Goal: Communication & Community: Answer question/provide support

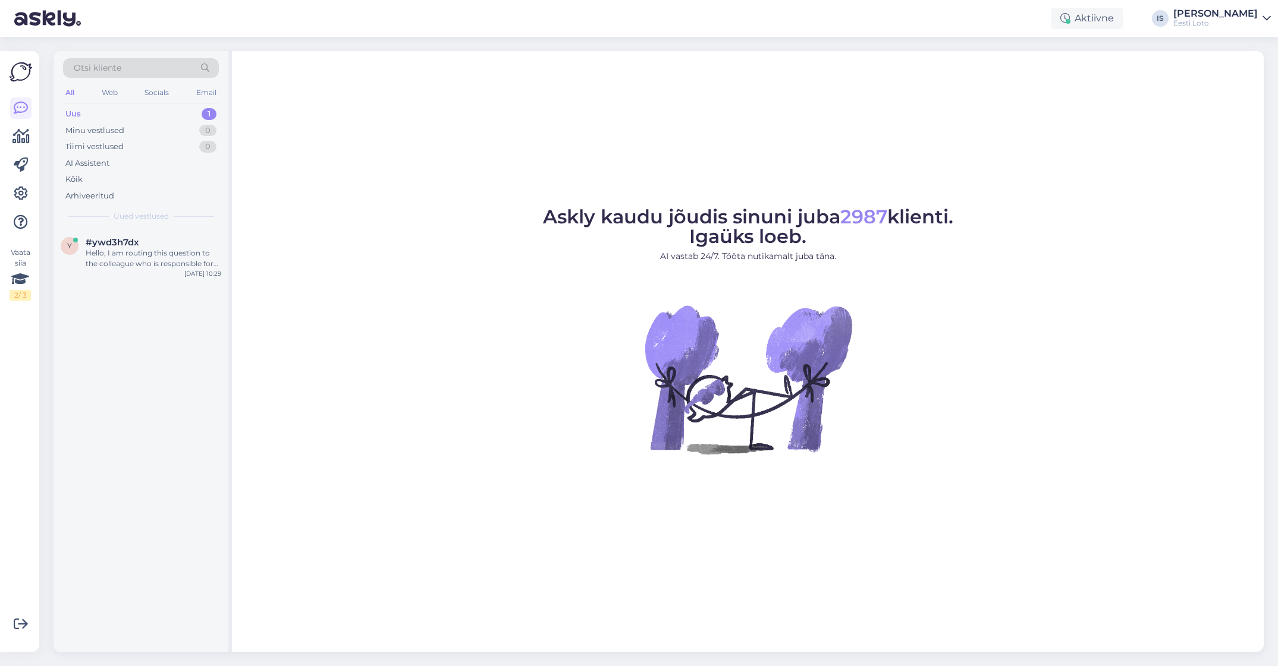
click at [112, 113] on div "Uus 1" at bounding box center [141, 114] width 156 height 17
click at [155, 260] on div "Hello, I am routing this question to the colleague who is responsible for this …" at bounding box center [154, 258] width 136 height 21
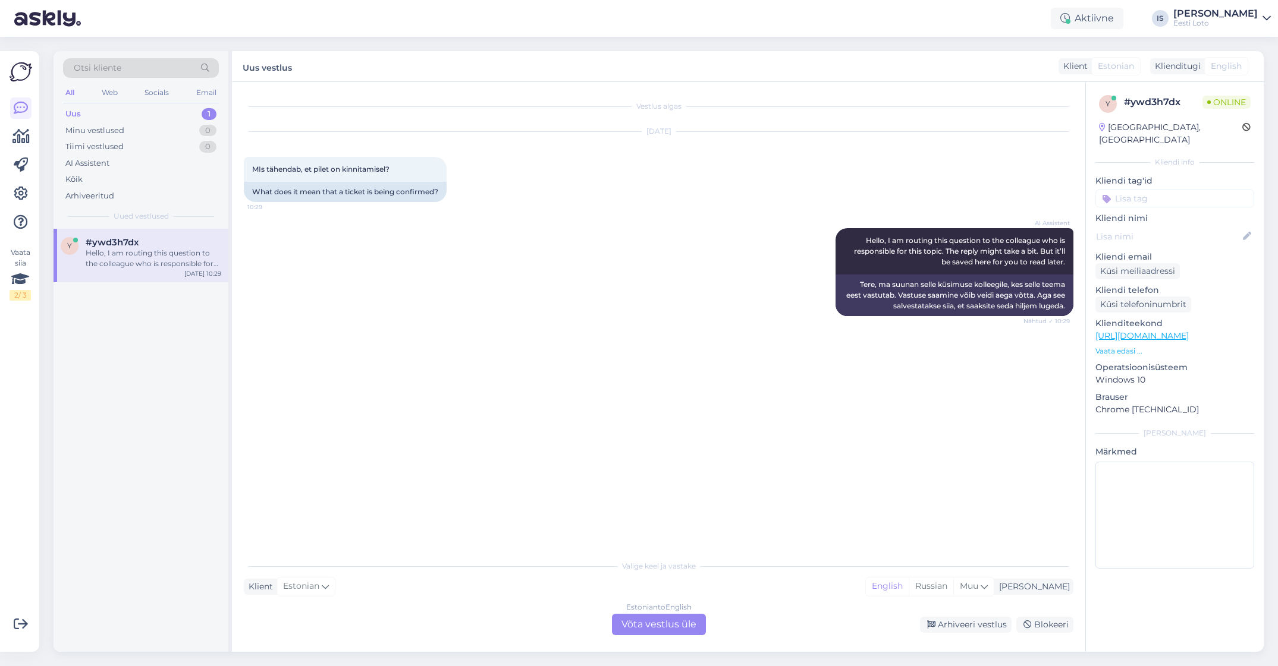
click at [658, 629] on div "Estonian to English Võta vestlus üle" at bounding box center [659, 624] width 94 height 21
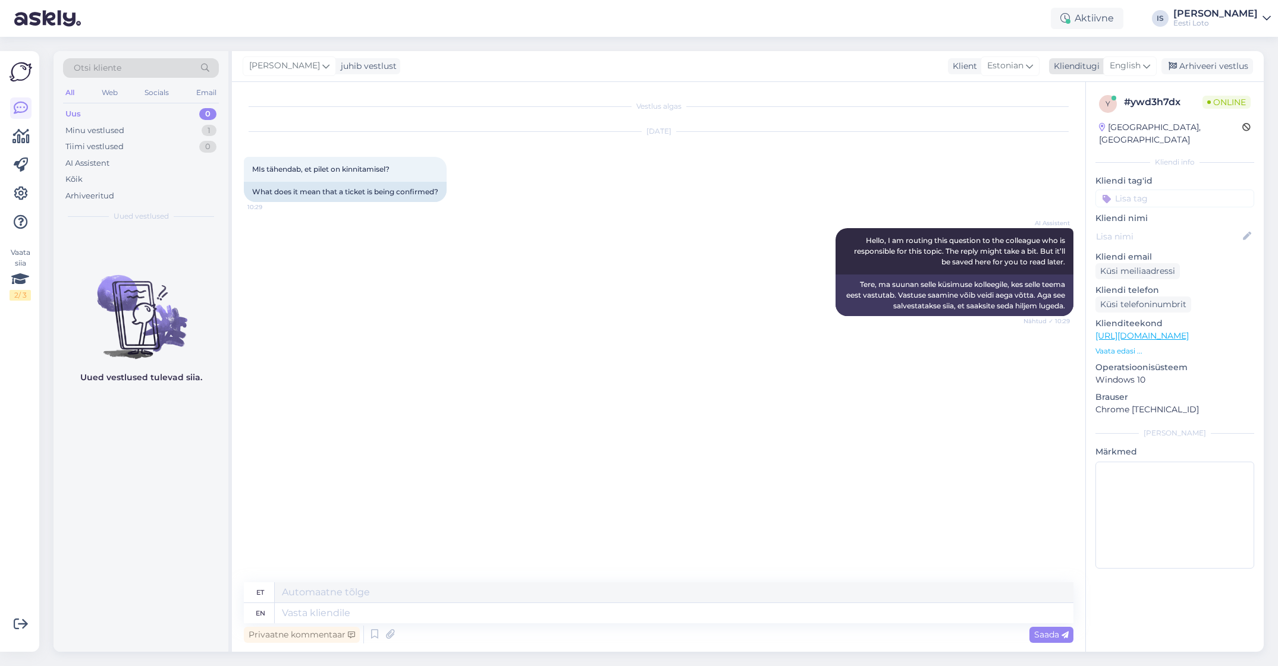
click at [1128, 67] on span "English" at bounding box center [1124, 65] width 31 height 13
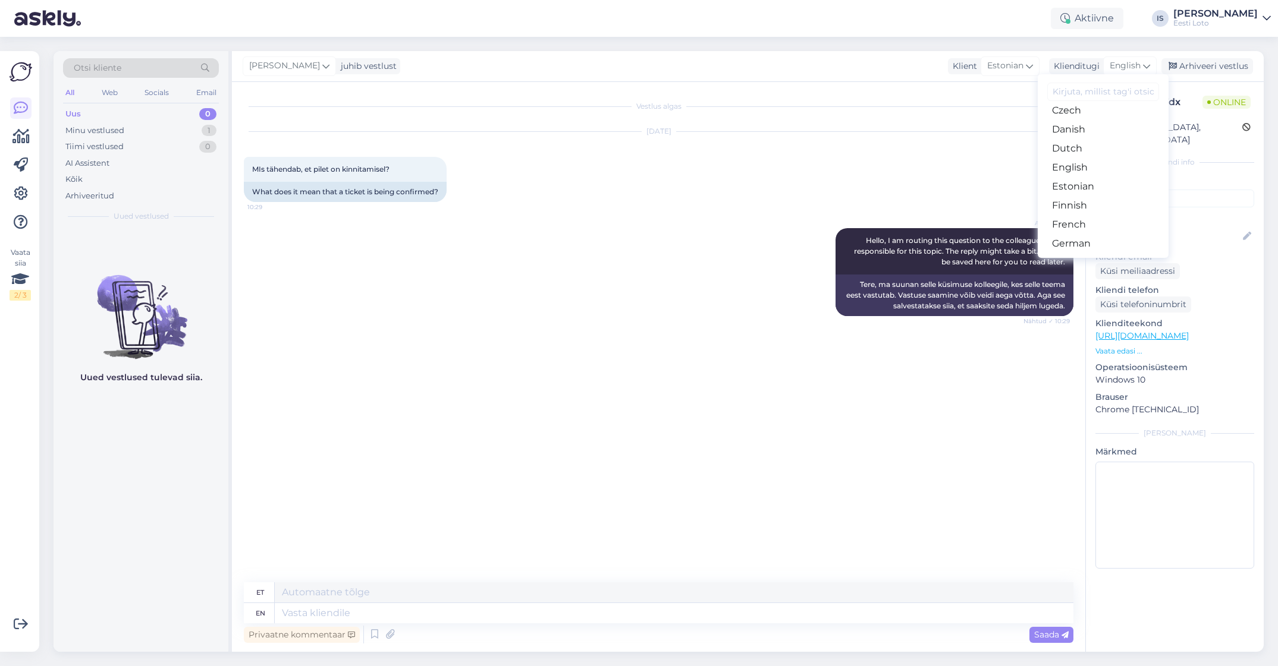
scroll to position [86, 0]
click at [1105, 185] on link "Estonian" at bounding box center [1102, 184] width 131 height 19
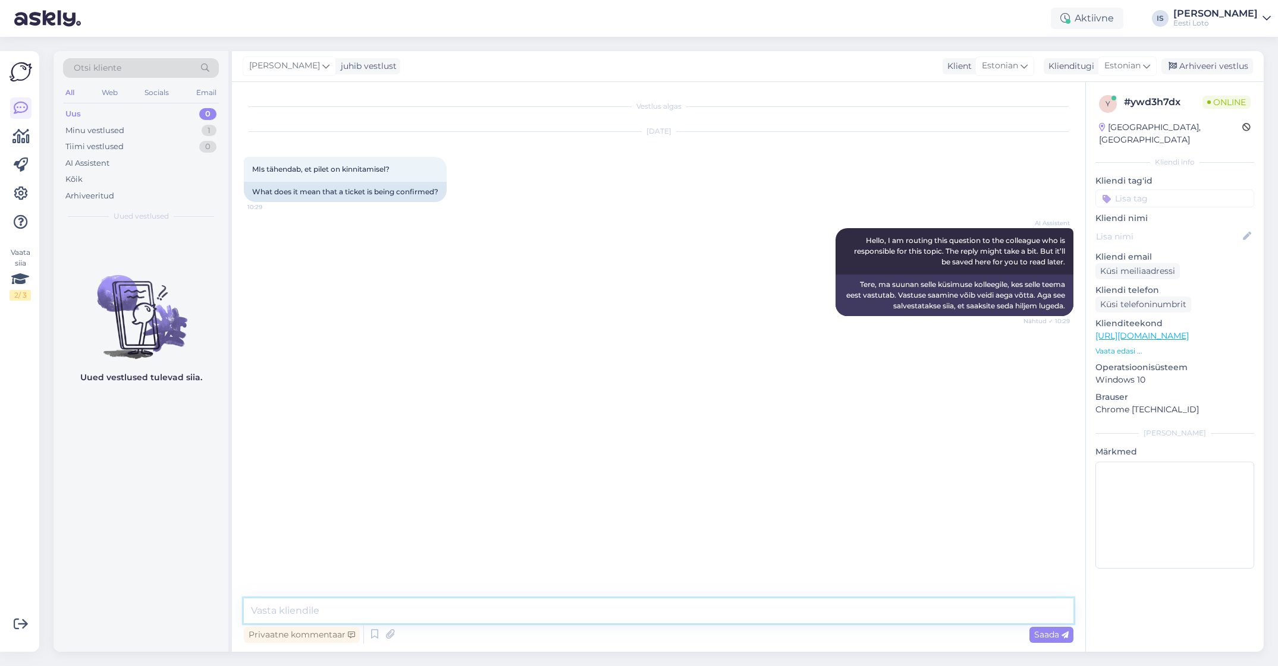
click at [317, 608] on textarea at bounding box center [658, 611] width 829 height 25
type textarea "Täpsemaks uurimiseks edastage palun enda isikukood."
click at [1059, 638] on span "Saada" at bounding box center [1051, 635] width 34 height 11
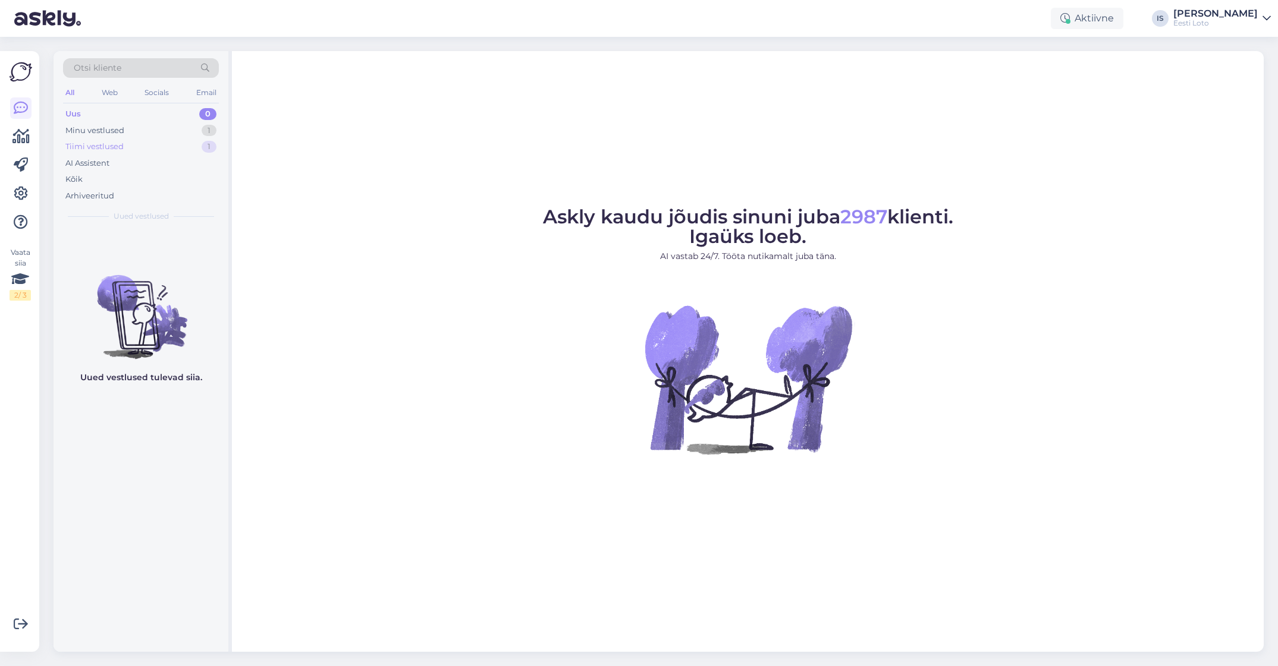
click at [98, 149] on div "Tiimi vestlused" at bounding box center [94, 147] width 58 height 12
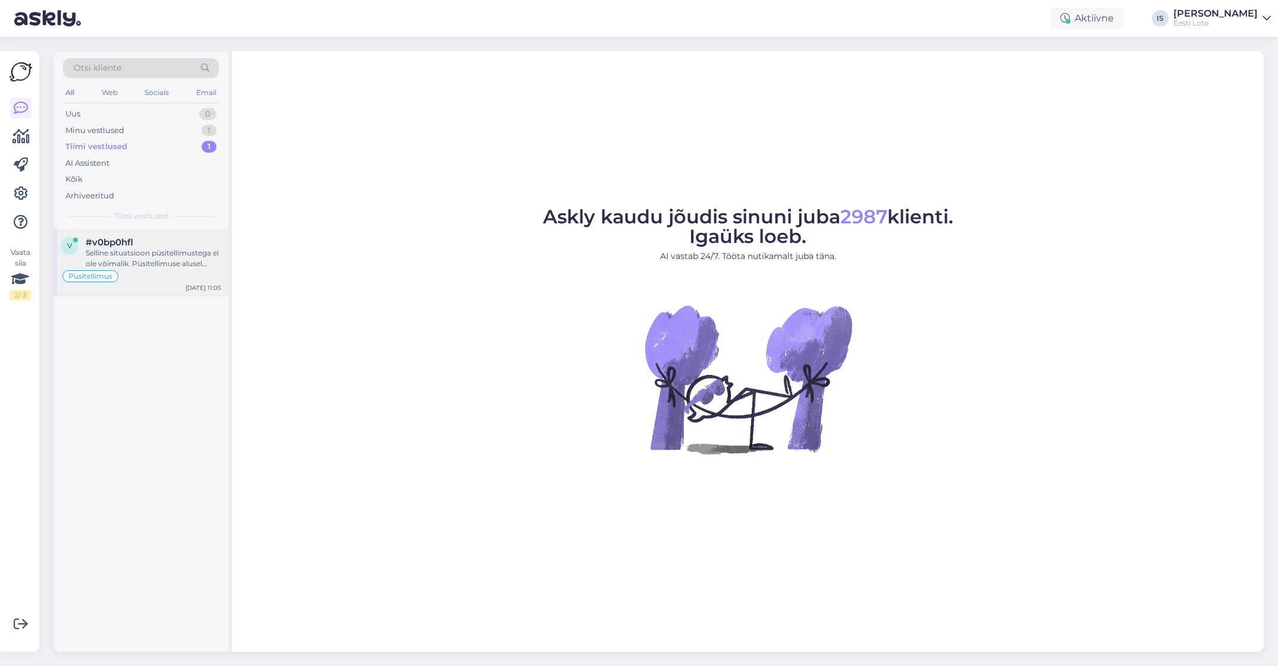
click at [159, 256] on div "Selline situatsioon püsitellimustega ei ole võimalik. Püsitellimuse alusel oste…" at bounding box center [154, 258] width 136 height 21
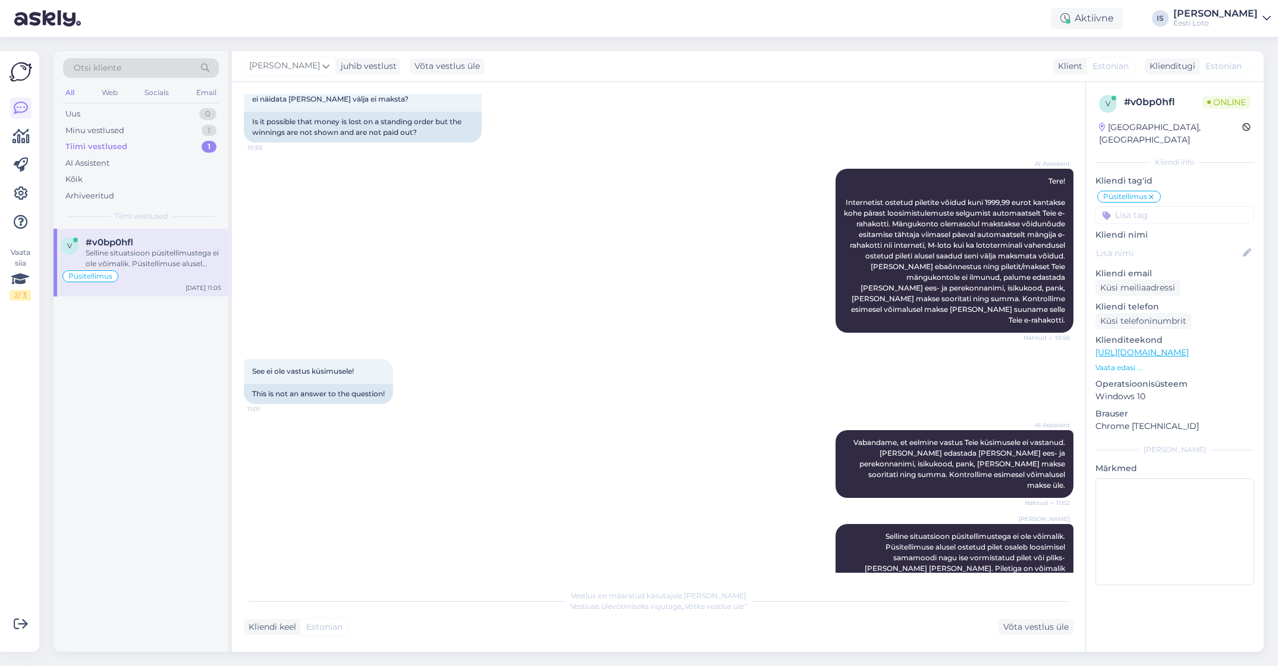
scroll to position [156, 0]
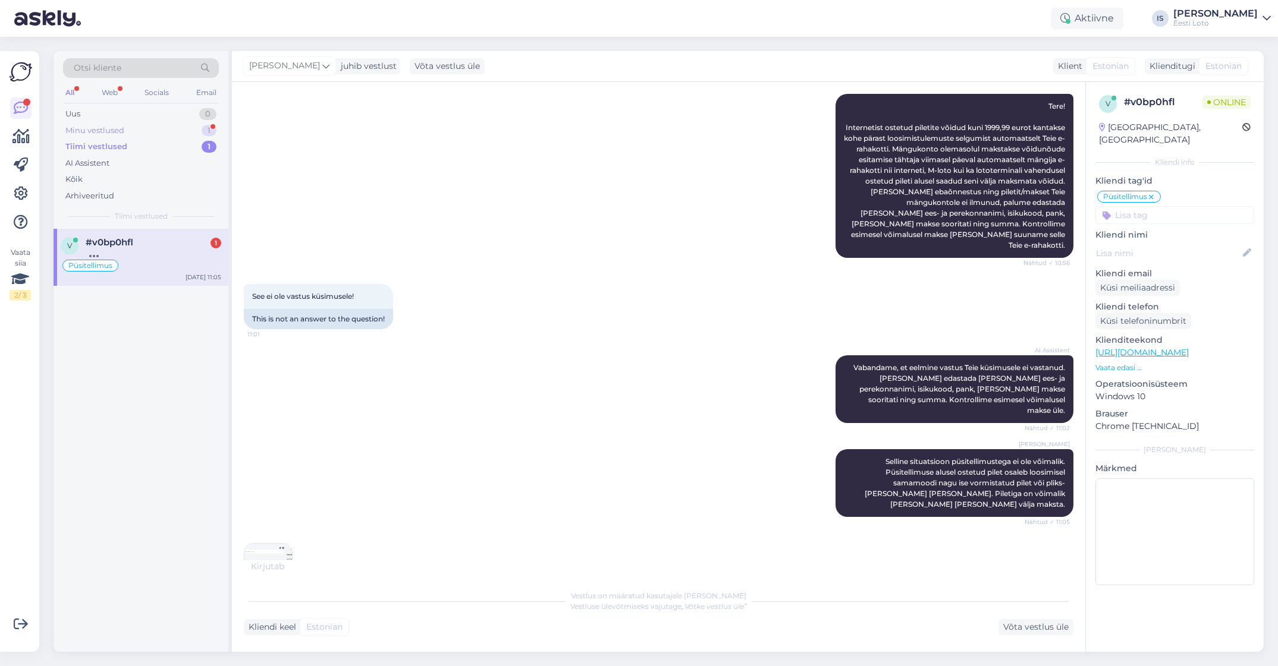
click at [115, 131] on div "Minu vestlused" at bounding box center [94, 131] width 59 height 12
click at [115, 131] on div "Minu vestlused" at bounding box center [96, 131] width 62 height 12
click at [153, 263] on div "Täpsemaks uurimiseks edastage palun enda isikukood." at bounding box center [154, 258] width 136 height 21
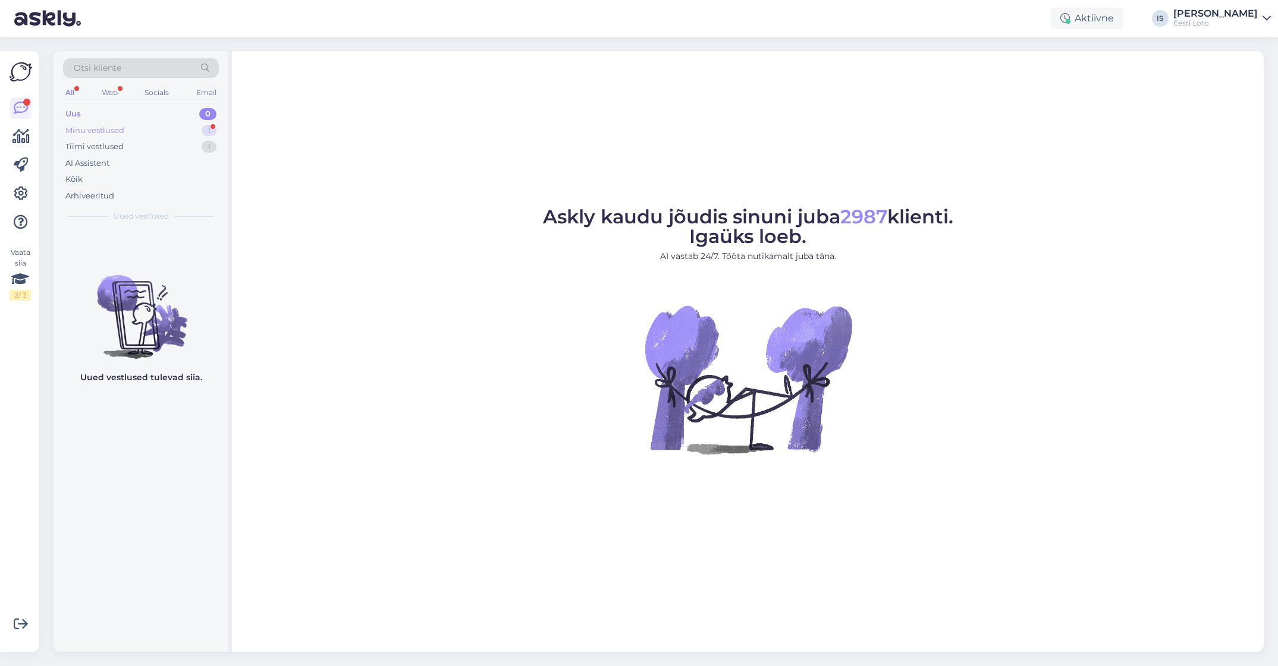
click at [103, 128] on div "Minu vestlused" at bounding box center [94, 131] width 59 height 12
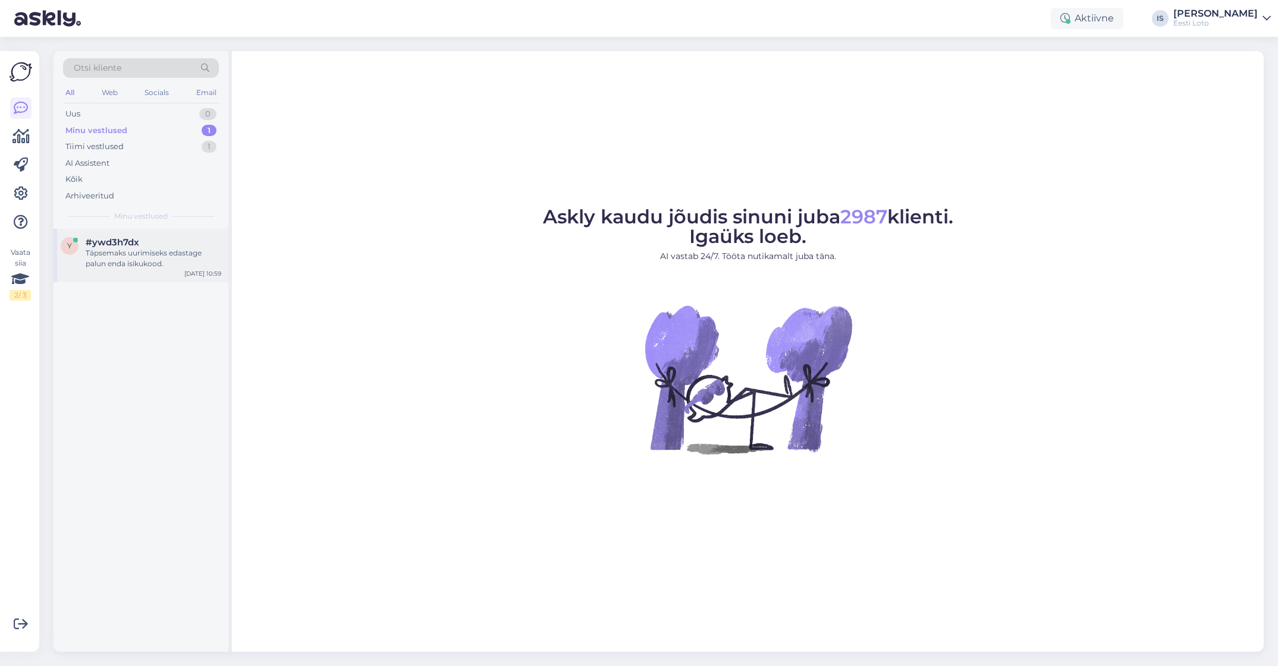
click at [133, 259] on div "Täpsemaks uurimiseks edastage palun enda isikukood." at bounding box center [154, 258] width 136 height 21
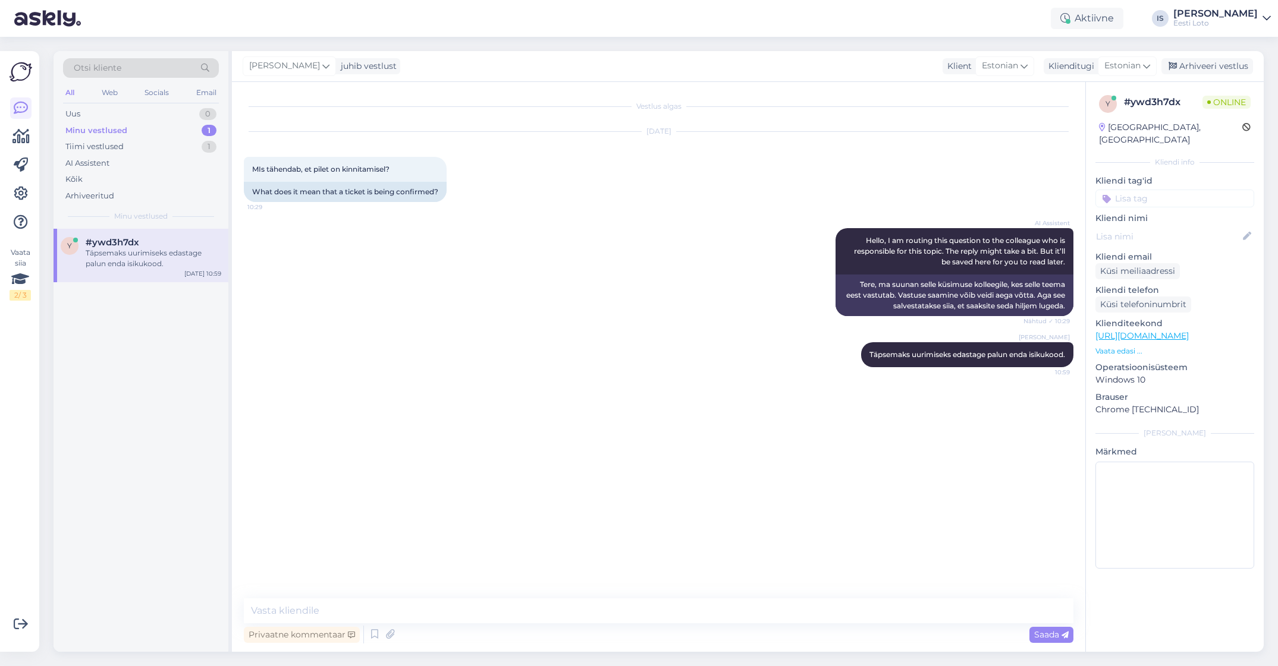
click at [109, 130] on div "Minu vestlused" at bounding box center [96, 131] width 62 height 12
click at [740, 233] on div "AI Assistent Hello, I am routing this question to the colleague who is responsi…" at bounding box center [658, 272] width 829 height 114
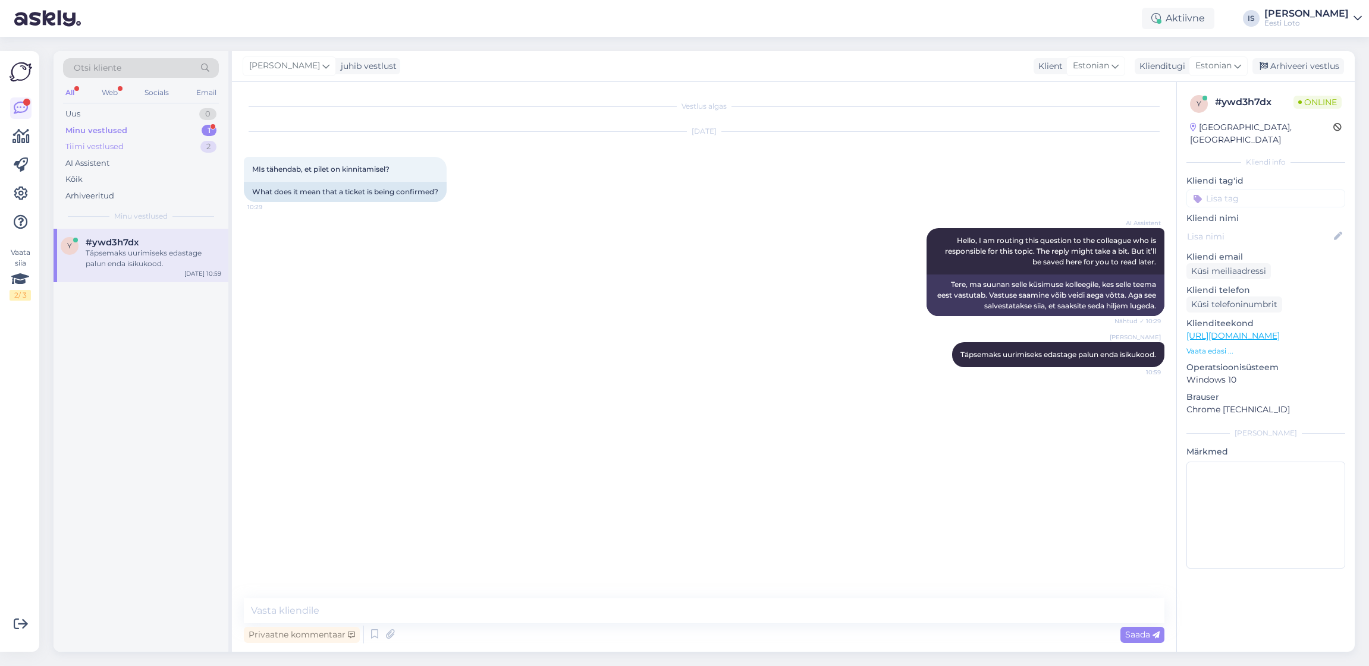
click at [112, 147] on div "Tiimi vestlused" at bounding box center [94, 147] width 58 height 12
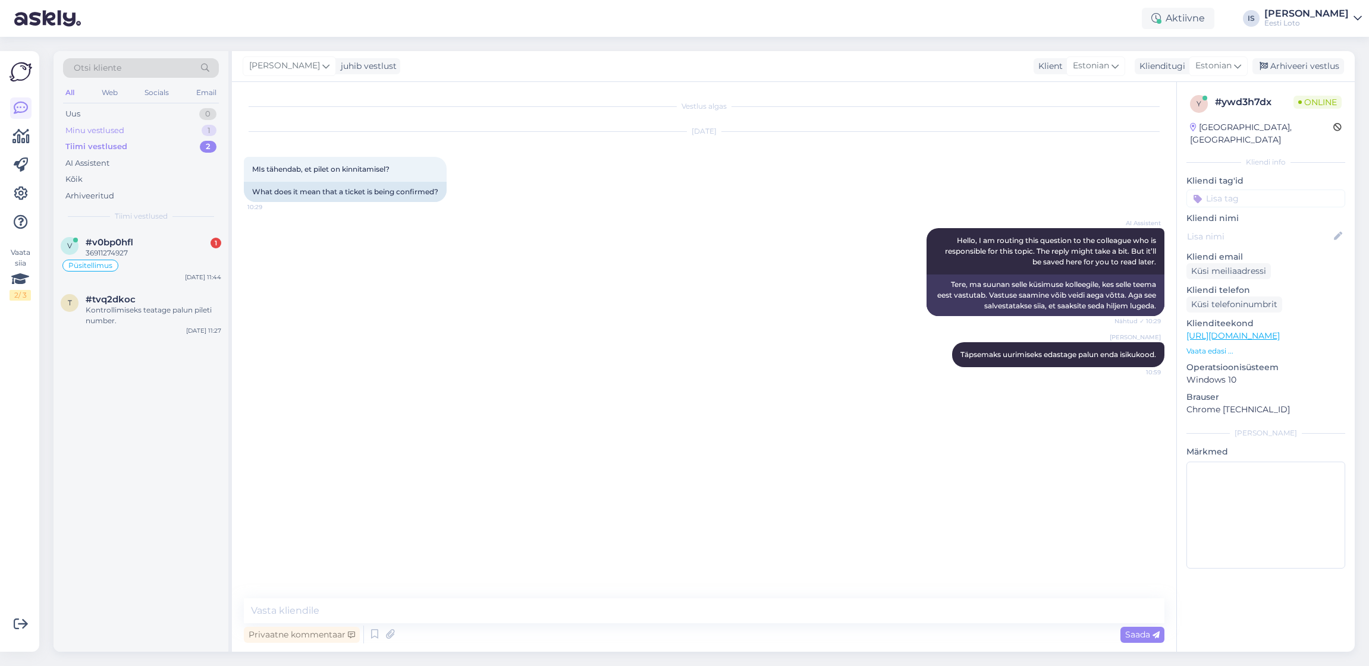
click at [100, 133] on div "Minu vestlused" at bounding box center [94, 131] width 59 height 12
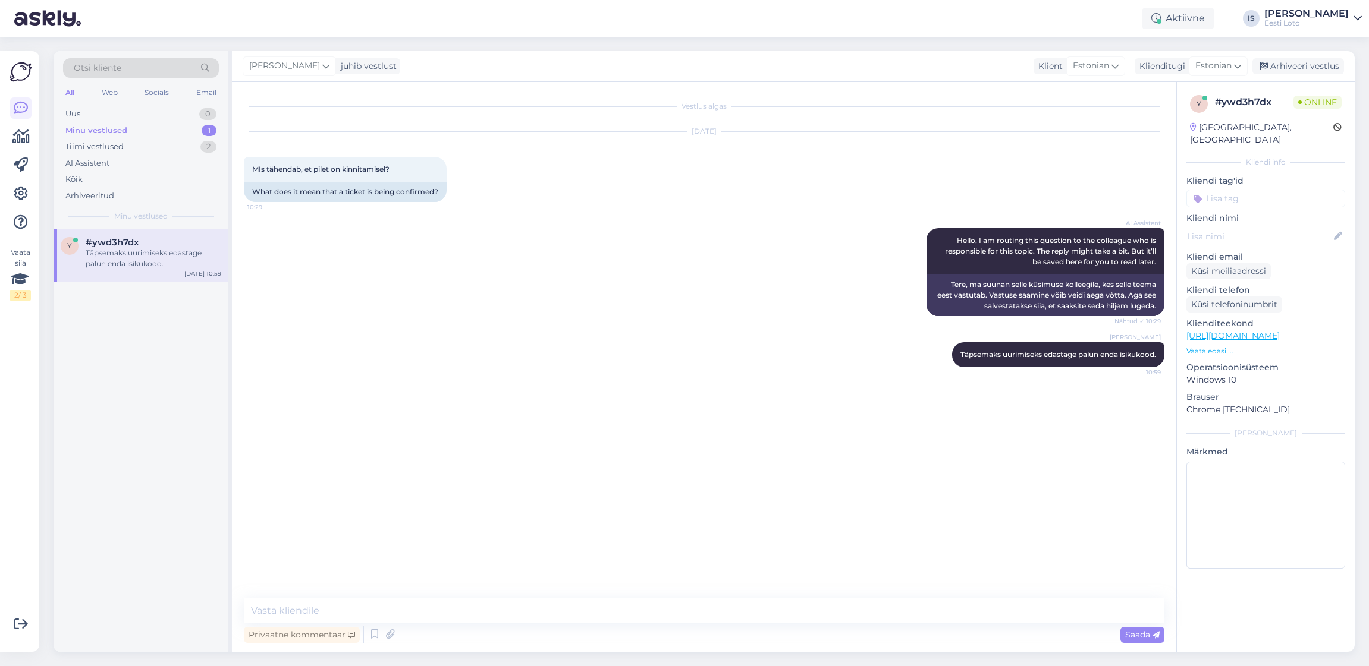
click at [139, 262] on div "Täpsemaks uurimiseks edastage palun enda isikukood." at bounding box center [154, 258] width 136 height 21
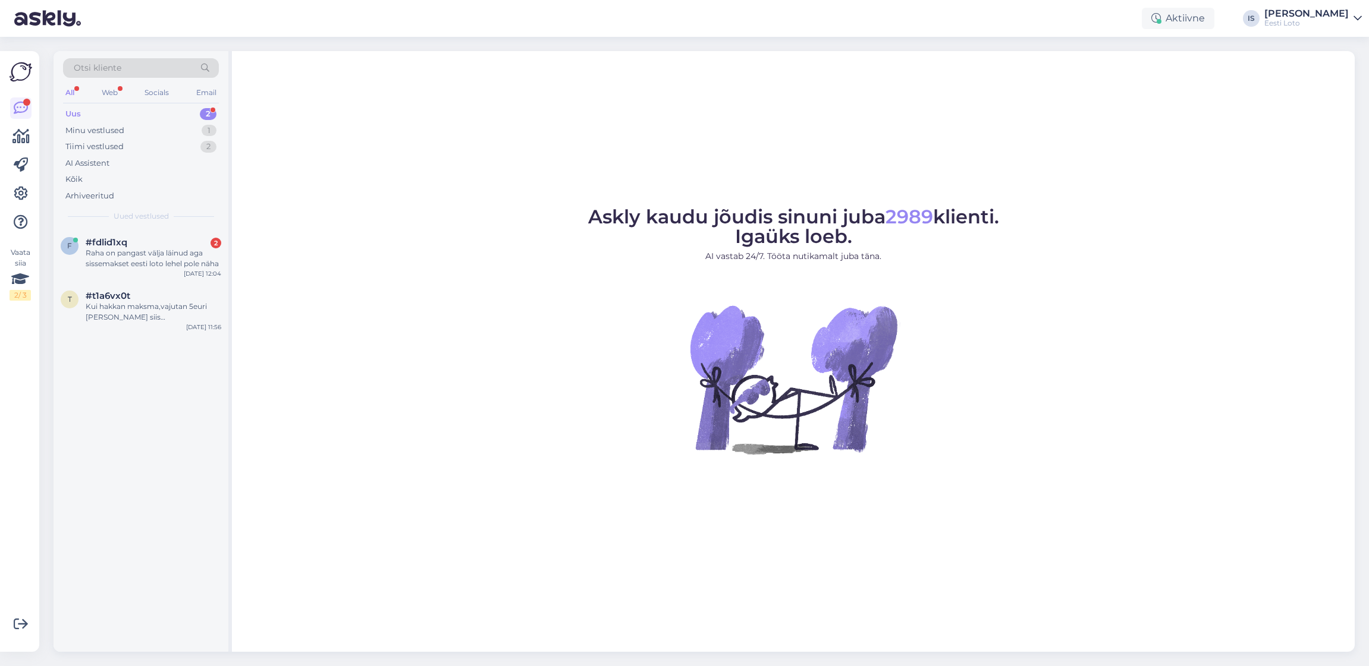
click at [74, 111] on div "Uus" at bounding box center [72, 114] width 15 height 12
click at [118, 253] on div "Raha on pangast välja läinud aga sissemakset eesti loto lehel pole näha" at bounding box center [154, 258] width 136 height 21
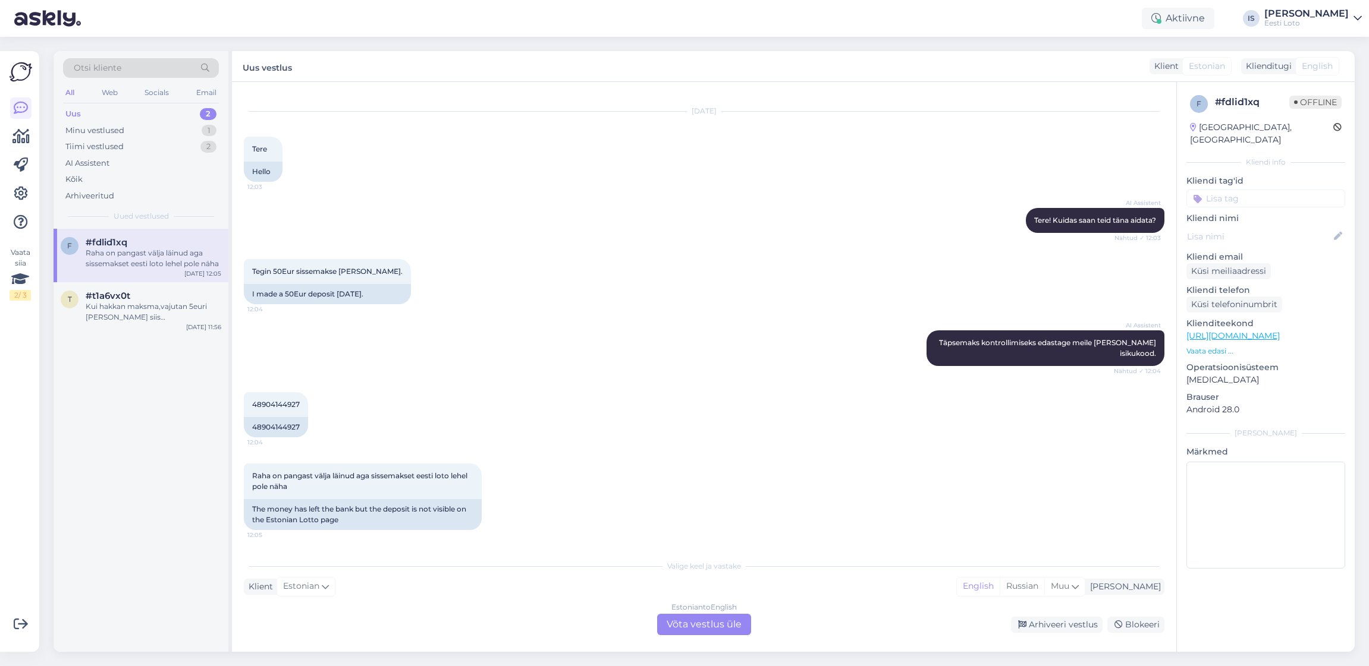
scroll to position [20, 0]
click at [266, 406] on span "48904144927" at bounding box center [276, 405] width 48 height 9
copy div "48904144927 12:04"
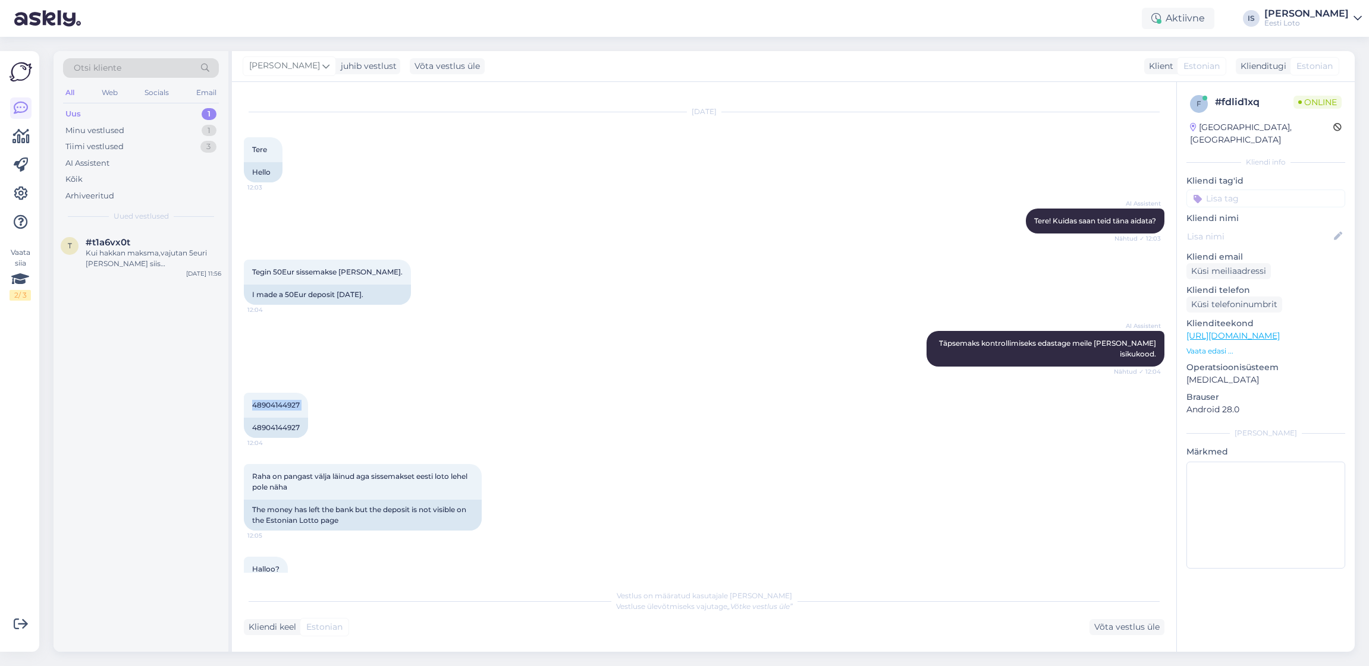
scroll to position [113, 0]
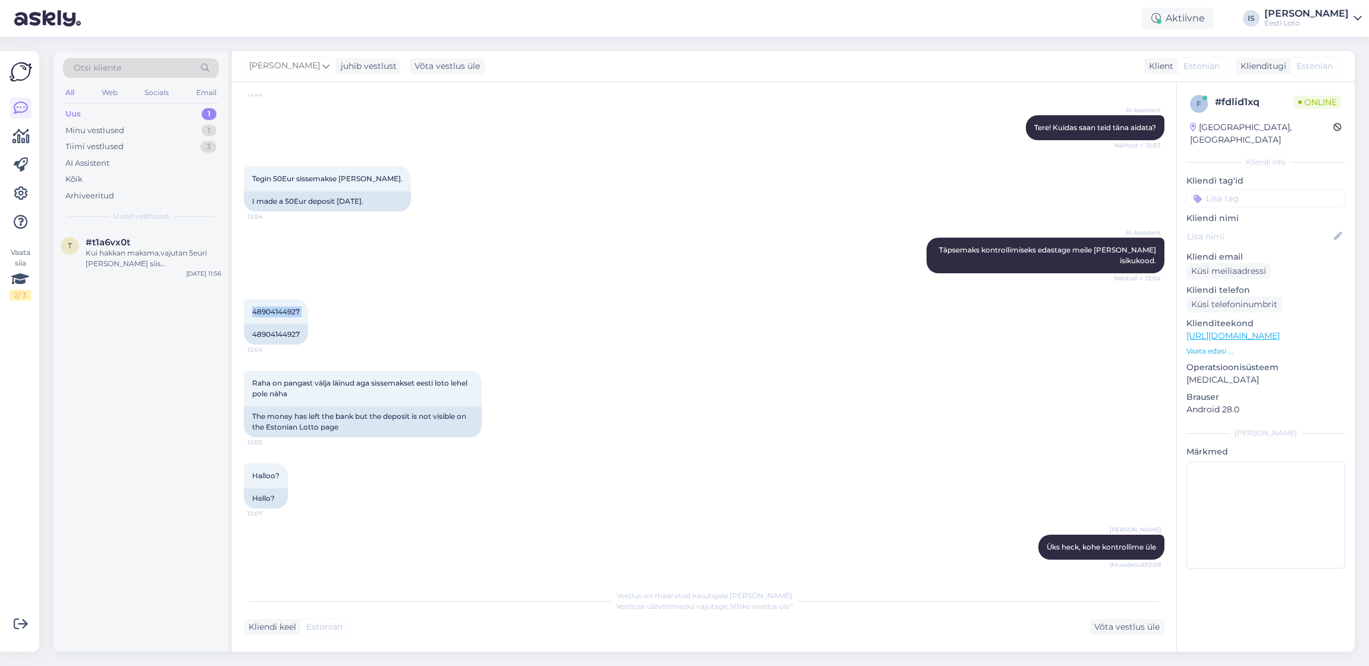
click at [78, 111] on div "Uus" at bounding box center [72, 114] width 15 height 12
click at [109, 262] on div "Kui hakkan maksma,vajutan 5euri [PERSON_NAME] siis [PERSON_NAME] panga Swedpank…" at bounding box center [154, 258] width 136 height 21
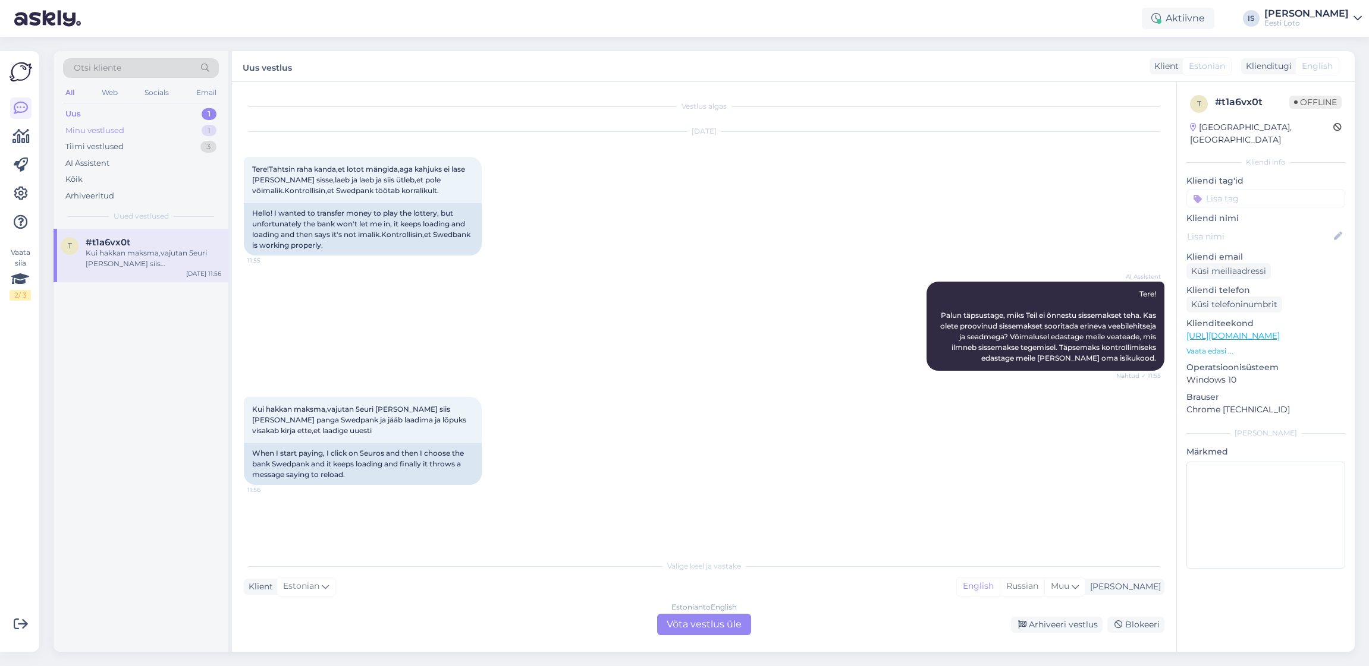
click at [102, 130] on div "Minu vestlused" at bounding box center [94, 131] width 59 height 12
click at [146, 259] on div "Täpsemaks uurimiseks edastage palun enda isikukood." at bounding box center [154, 258] width 136 height 21
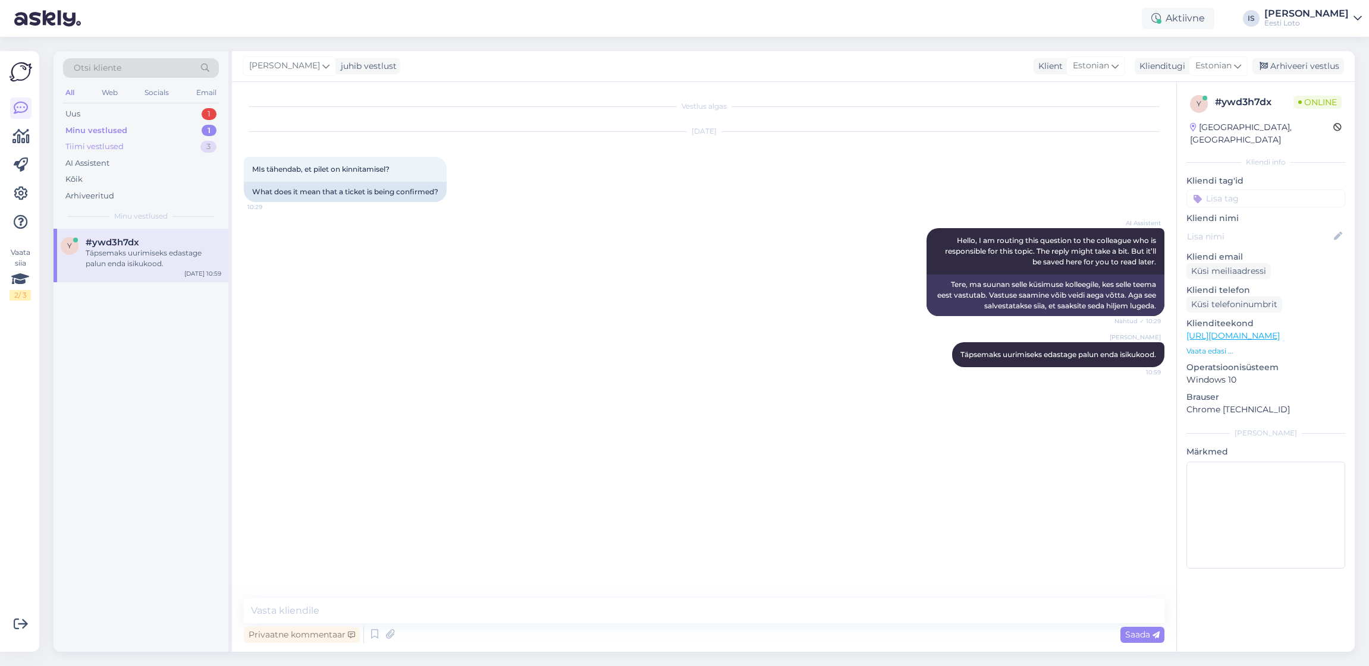
click at [133, 147] on div "Tiimi vestlused 3" at bounding box center [141, 147] width 156 height 17
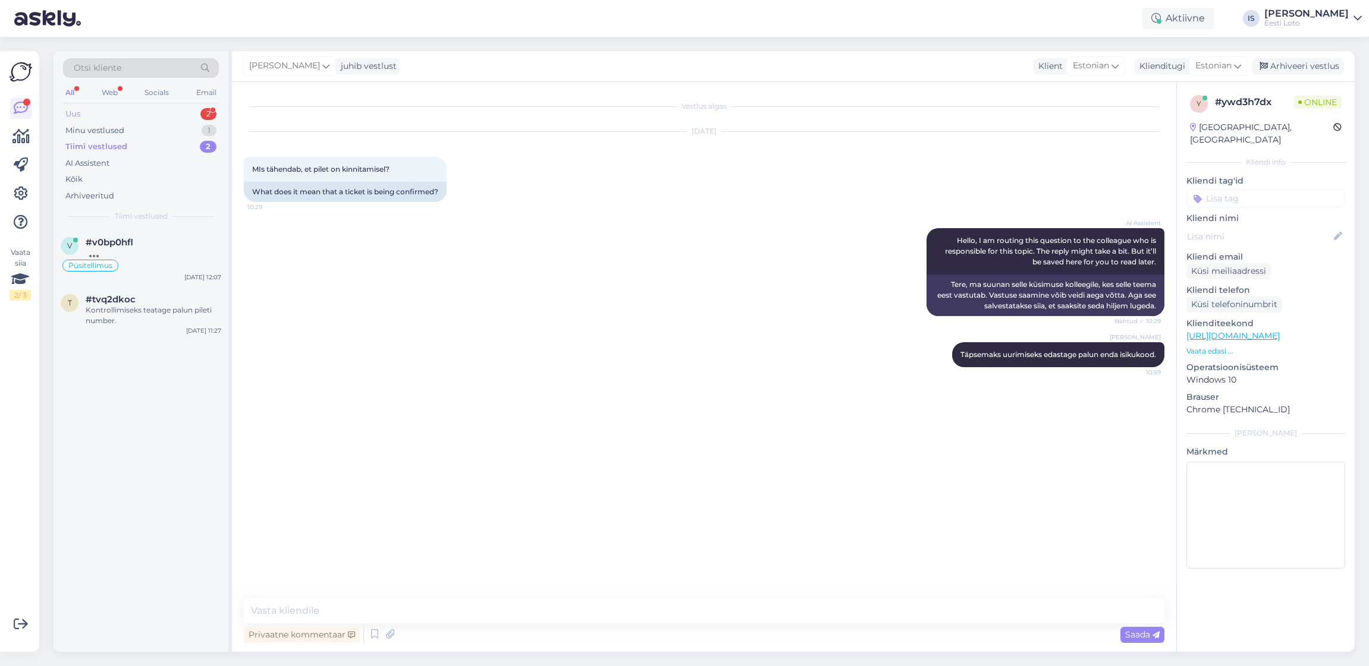
click at [95, 114] on div "Uus 2" at bounding box center [141, 114] width 156 height 17
click at [99, 249] on div "37007010037" at bounding box center [154, 253] width 136 height 11
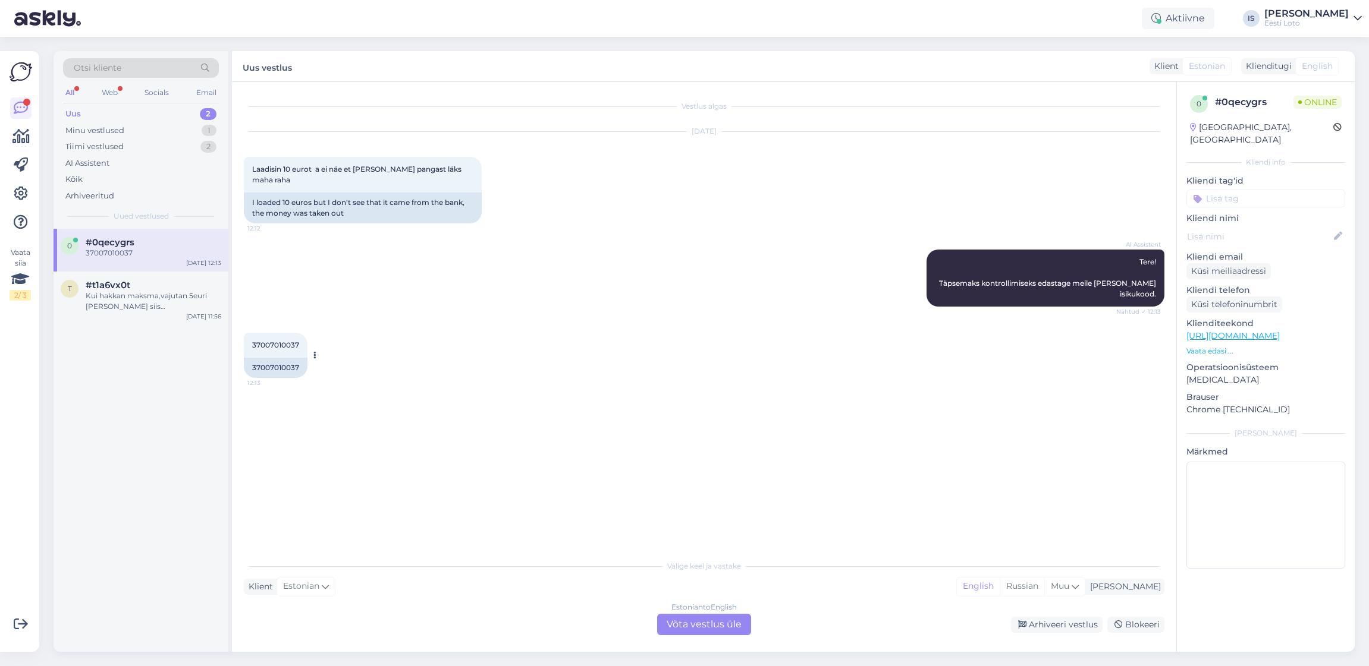
click at [268, 341] on span "37007010037" at bounding box center [275, 345] width 47 height 9
copy div "37007010037 12:13"
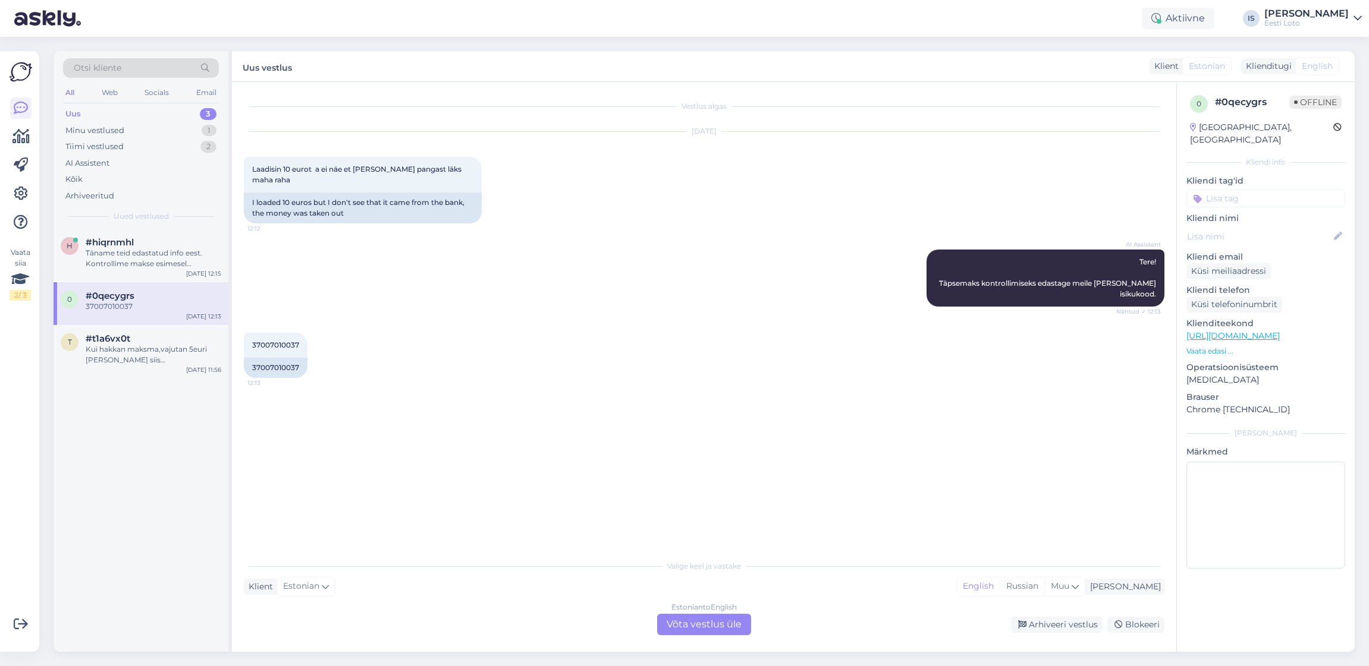
click at [707, 627] on div "Estonian to English Võta vestlus üle" at bounding box center [704, 624] width 94 height 21
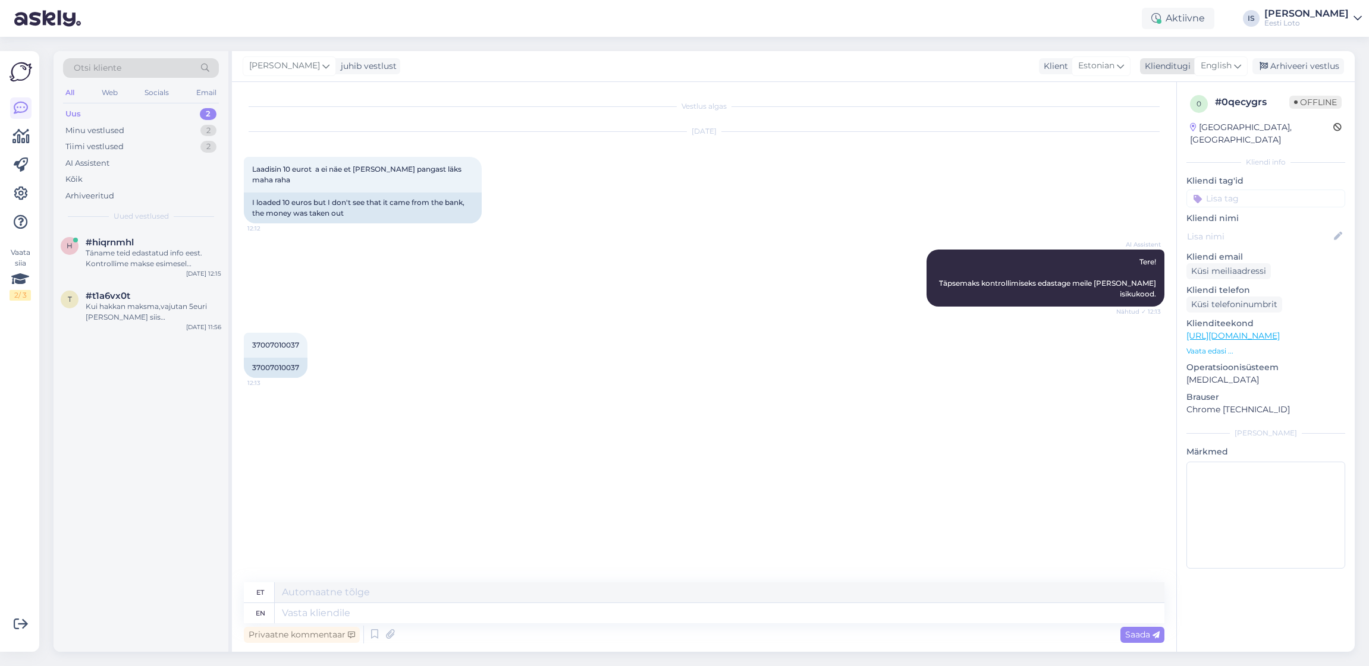
click at [1225, 65] on span "English" at bounding box center [1215, 65] width 31 height 13
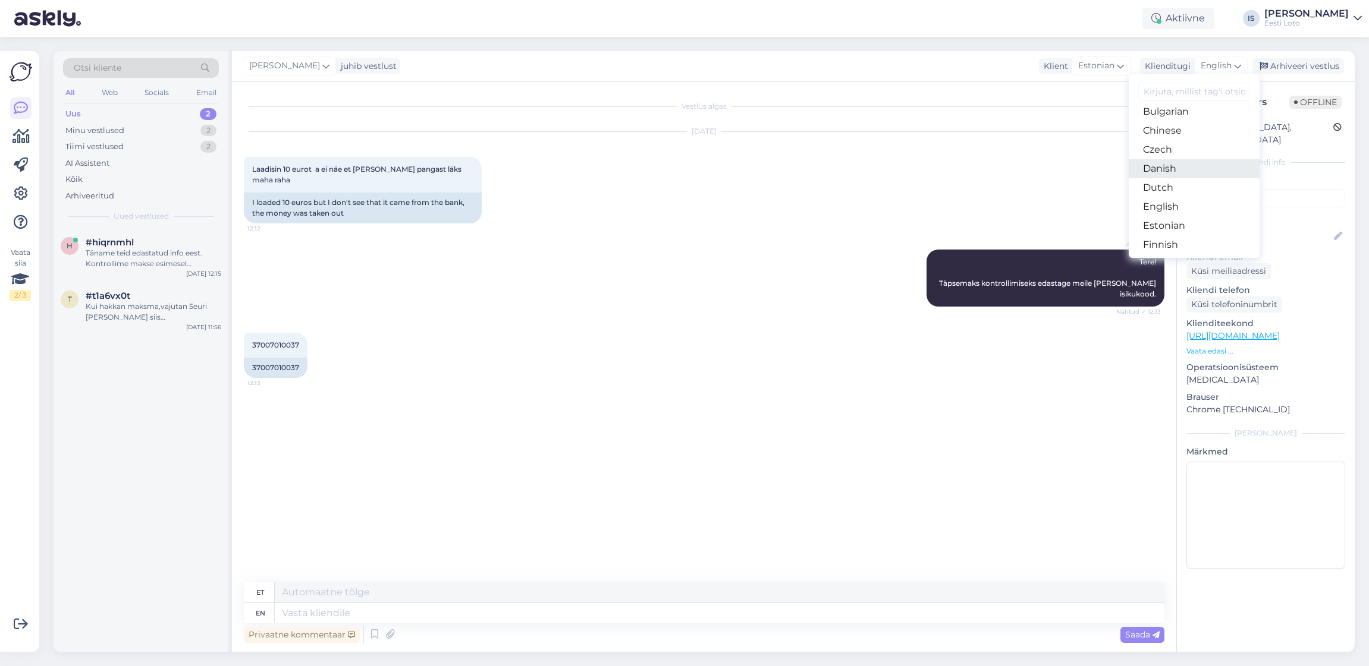
scroll to position [56, 0]
click at [1201, 215] on link "Estonian" at bounding box center [1193, 215] width 131 height 19
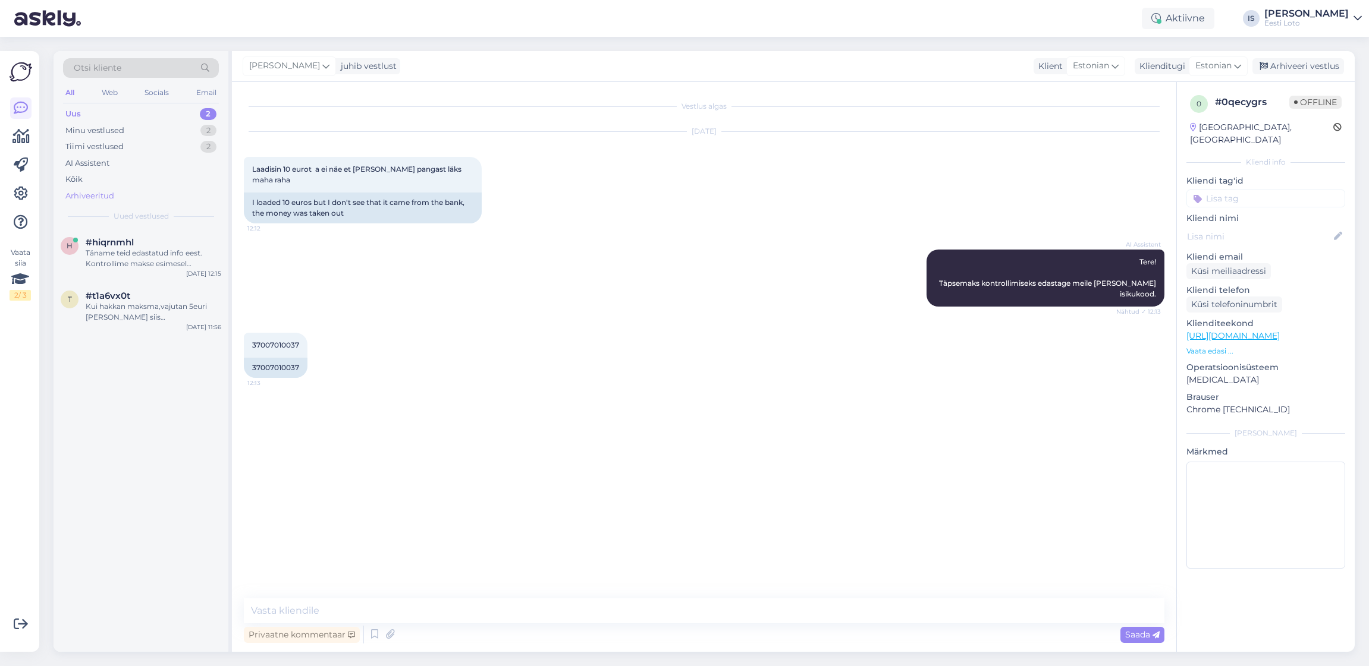
click at [83, 193] on div "Arhiveeritud" at bounding box center [89, 196] width 49 height 12
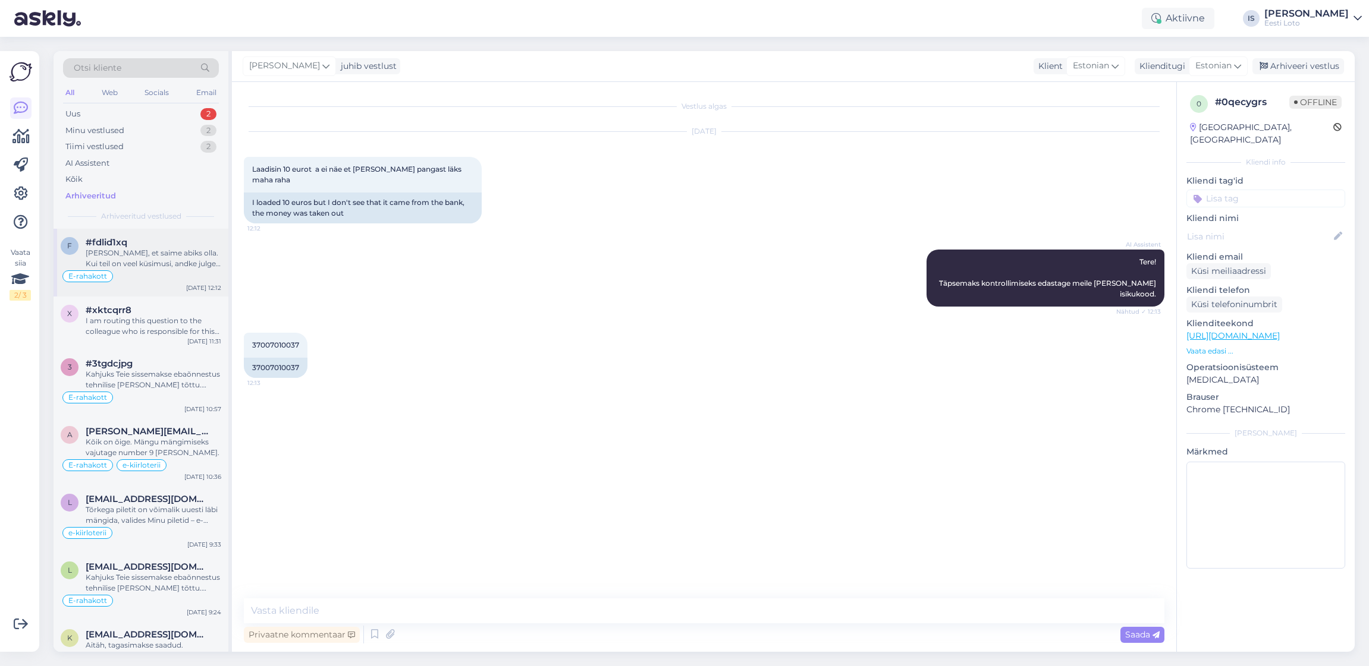
click at [169, 262] on div "Hea meel, et saime abiks olla. Kui teil on veel küsimusi, andke julgelt teada." at bounding box center [154, 258] width 136 height 21
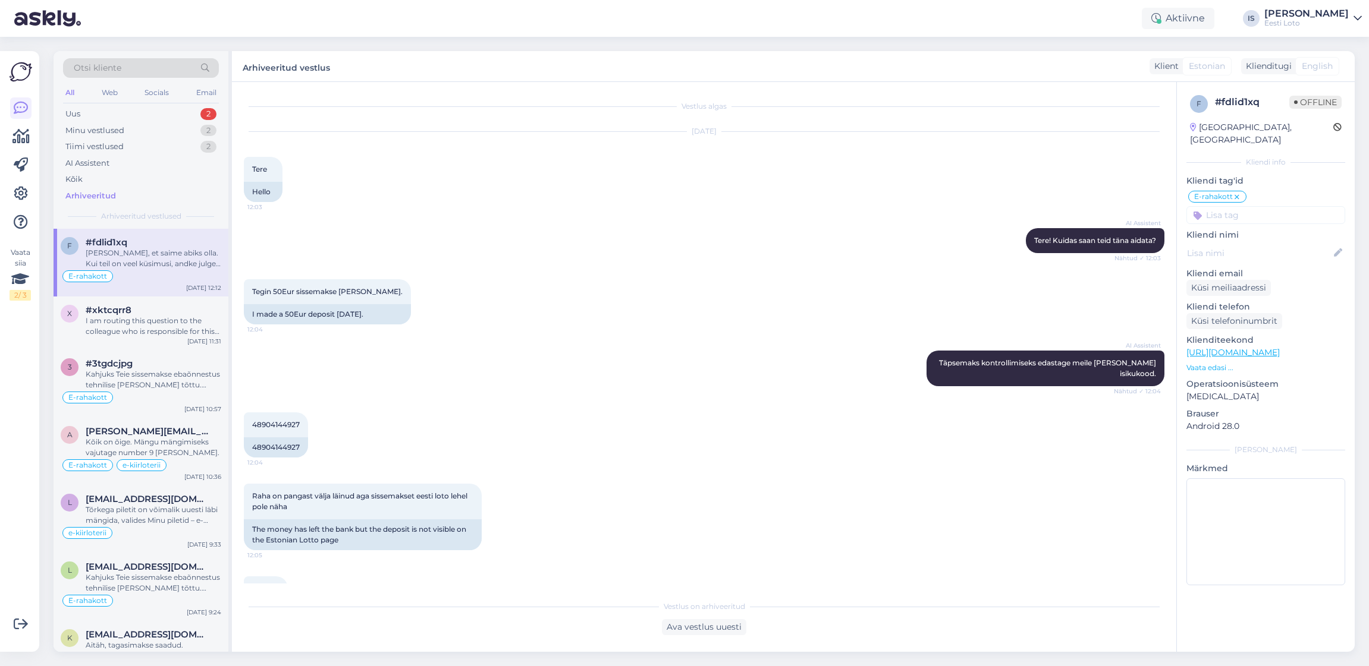
scroll to position [502, 0]
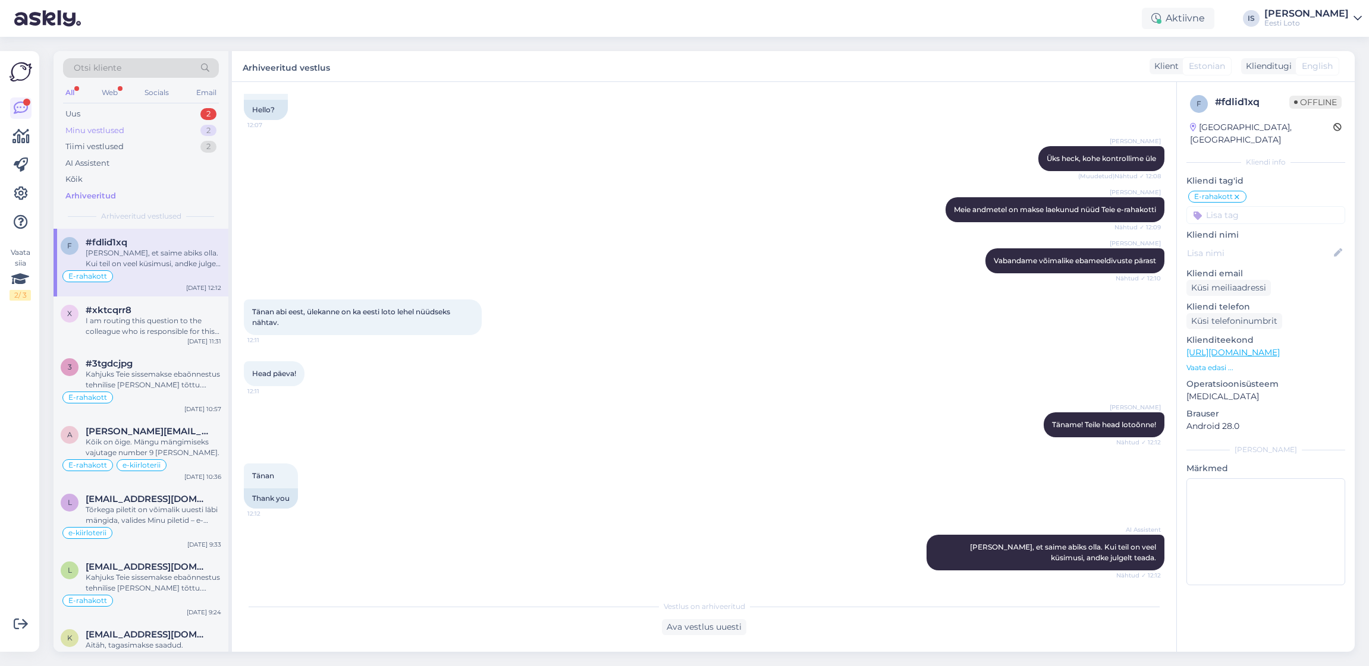
click at [89, 128] on div "Minu vestlused" at bounding box center [94, 131] width 59 height 12
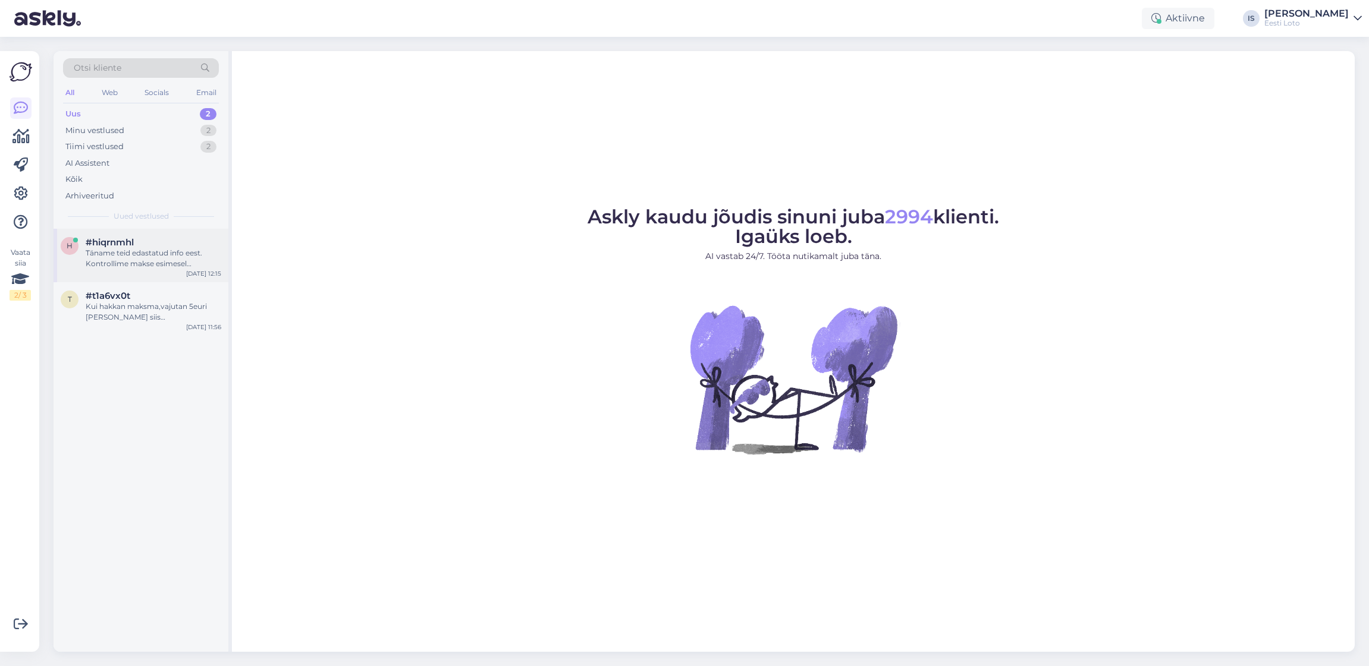
click at [167, 260] on div "Täname teid edastatud info eest. Kontrollime makse esimesel võimalusel üle." at bounding box center [154, 258] width 136 height 21
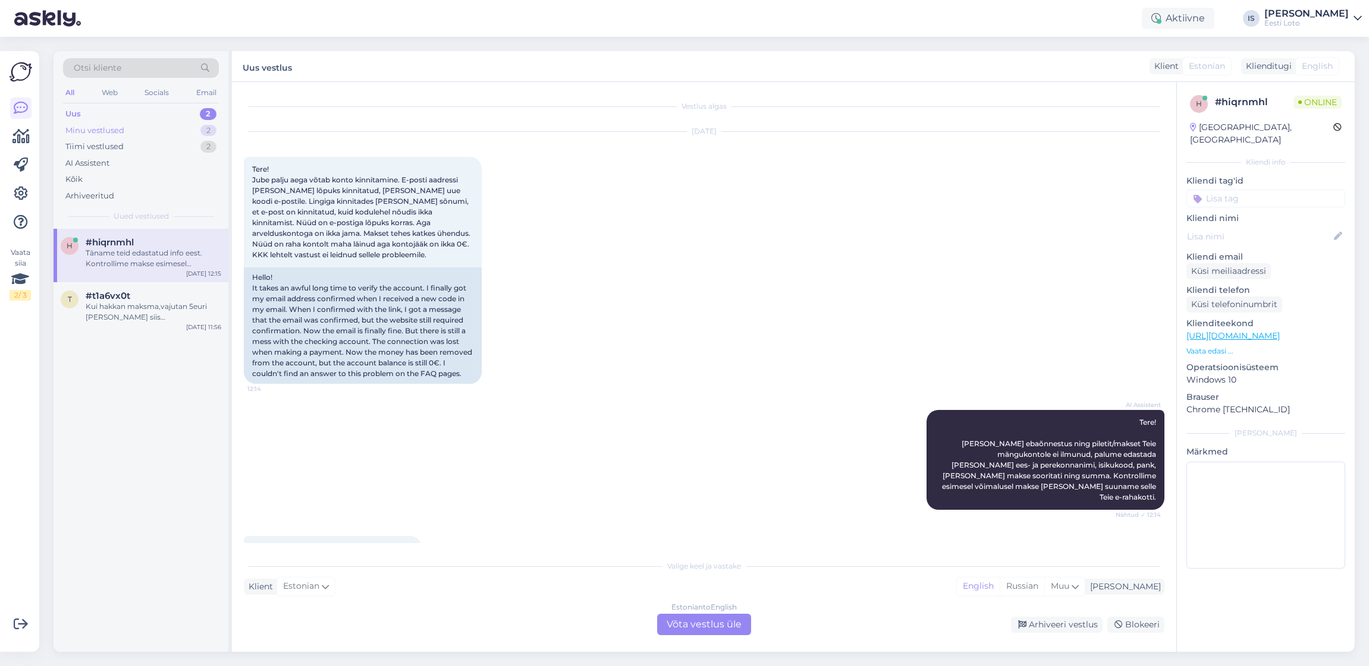
click at [106, 130] on div "Minu vestlused" at bounding box center [94, 131] width 59 height 12
click at [114, 248] on div "37007010037" at bounding box center [154, 253] width 136 height 11
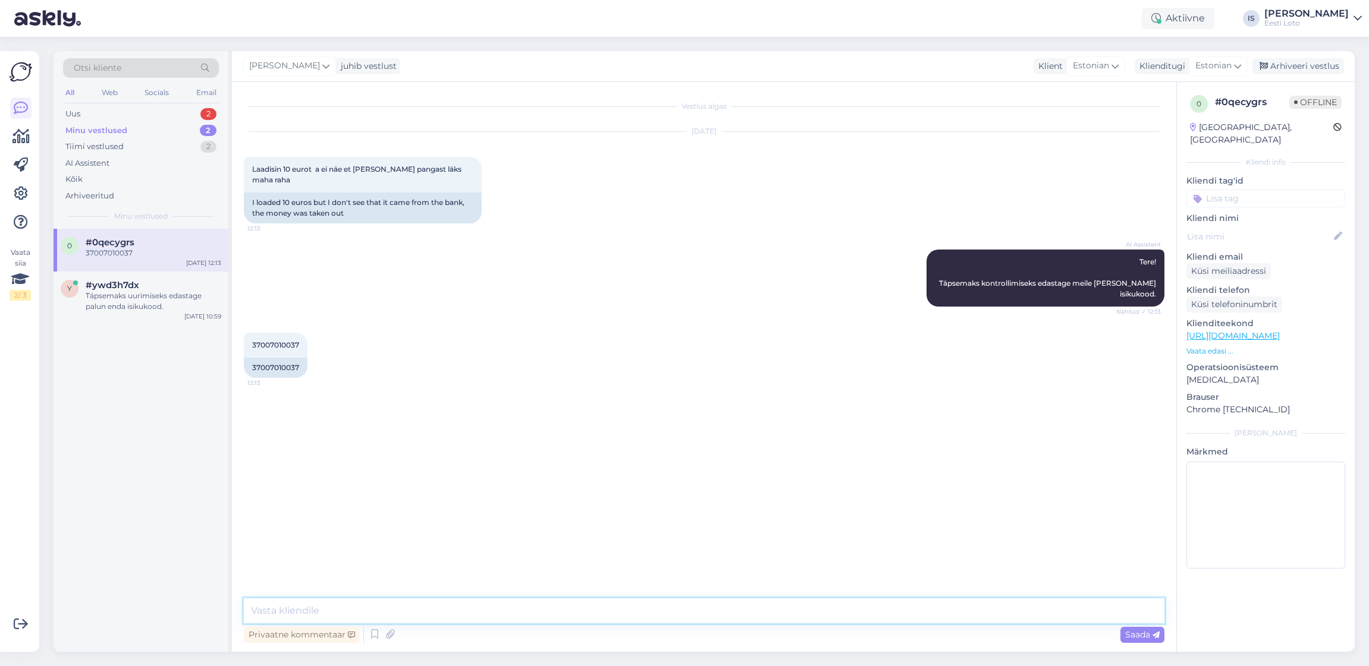
click at [463, 612] on textarea at bounding box center [704, 611] width 920 height 25
type textarea "Meie andmetel on makse laekunud nüüd Teie e-rahakotti. Vabandame võimalike ebam…"
click at [1133, 636] on span "Saada" at bounding box center [1142, 635] width 34 height 11
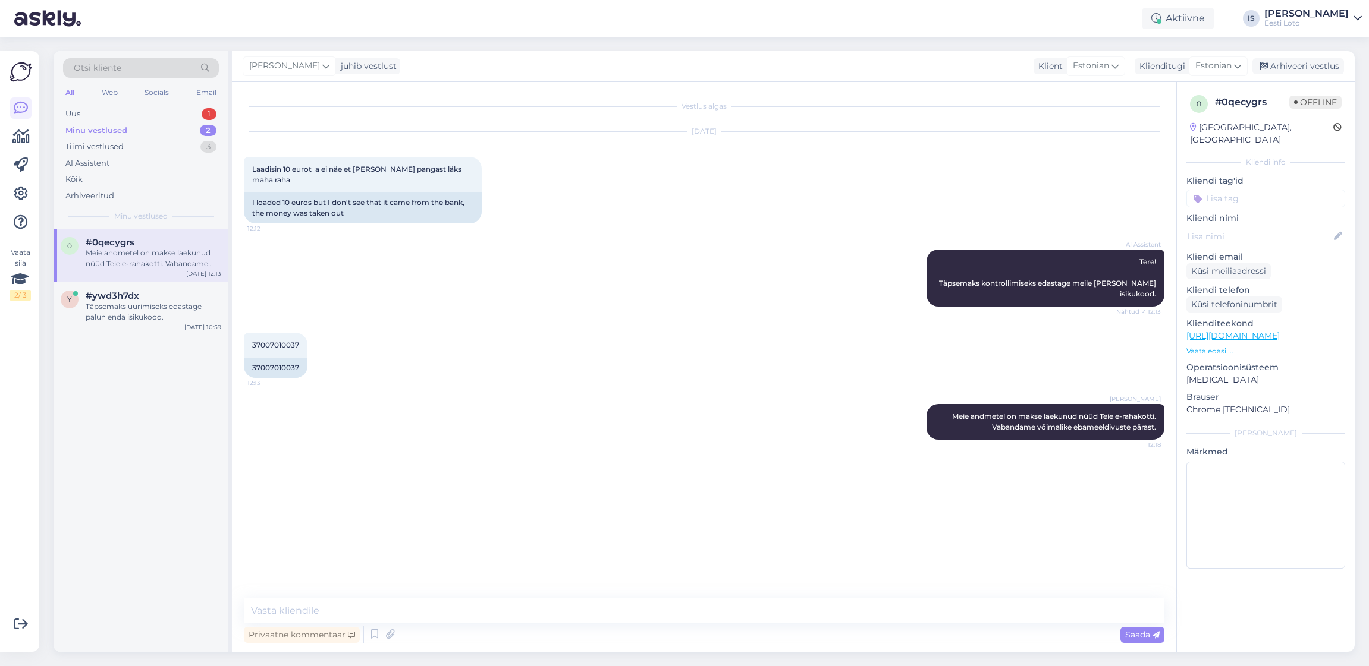
click at [1310, 190] on input at bounding box center [1265, 199] width 159 height 18
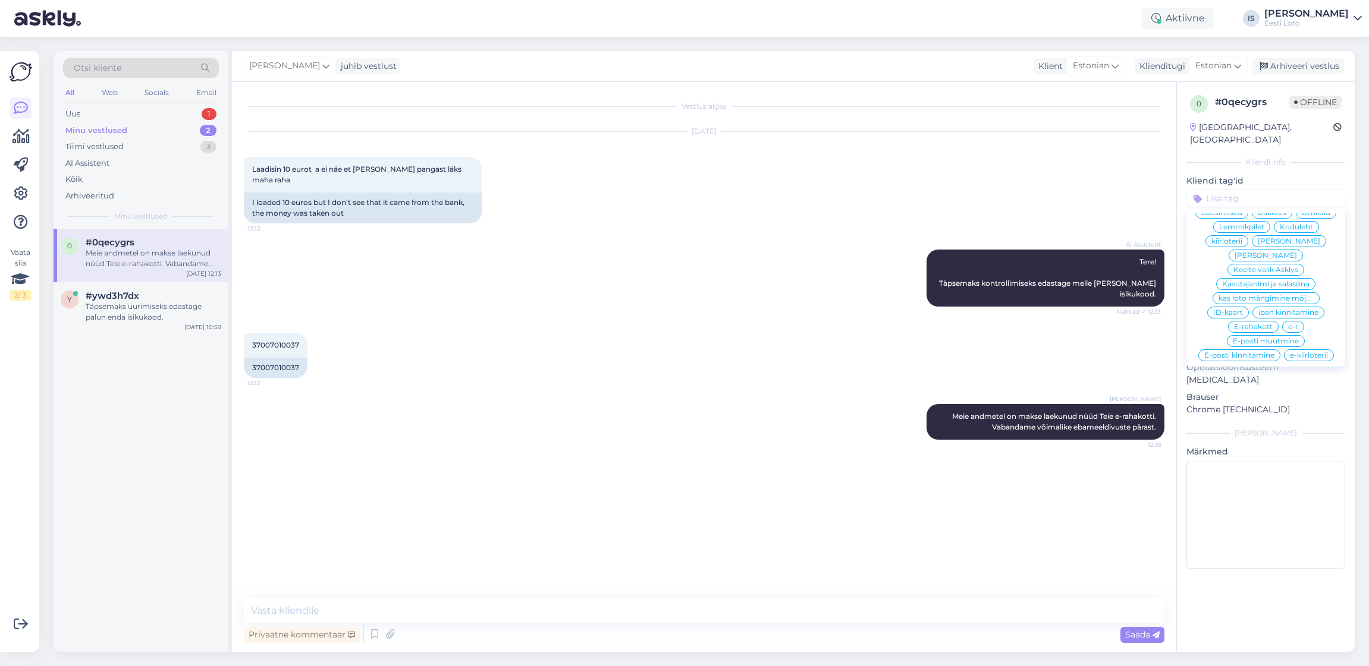
scroll to position [350, 0]
click at [1257, 319] on span "E-rahakott" at bounding box center [1253, 322] width 39 height 7
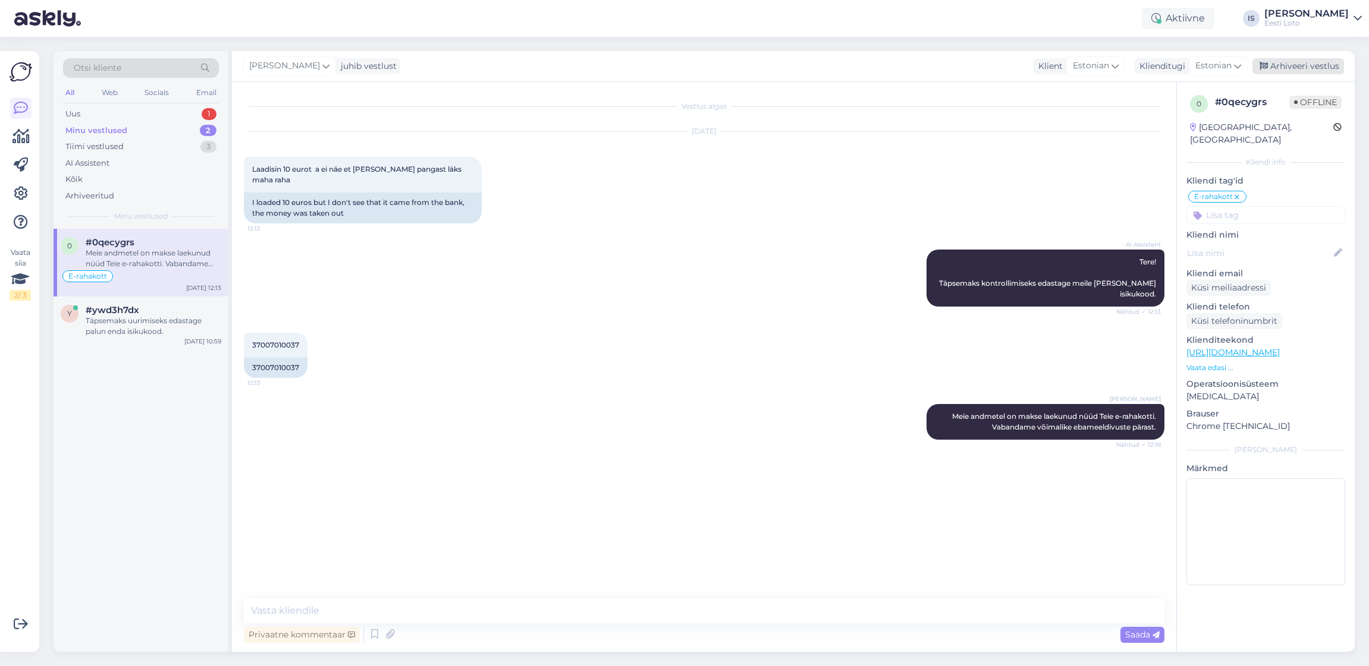
click at [1318, 65] on div "Arhiveeri vestlus" at bounding box center [1298, 66] width 92 height 16
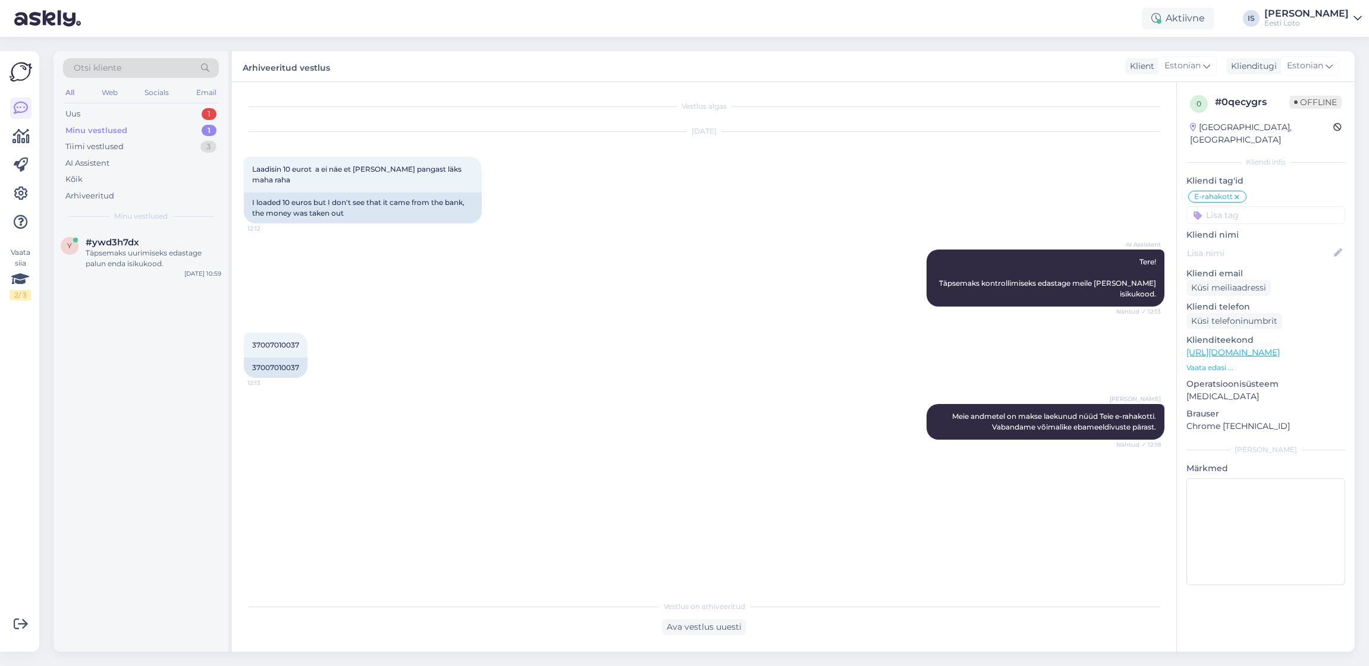
click at [107, 130] on div "Minu vestlused" at bounding box center [96, 131] width 62 height 12
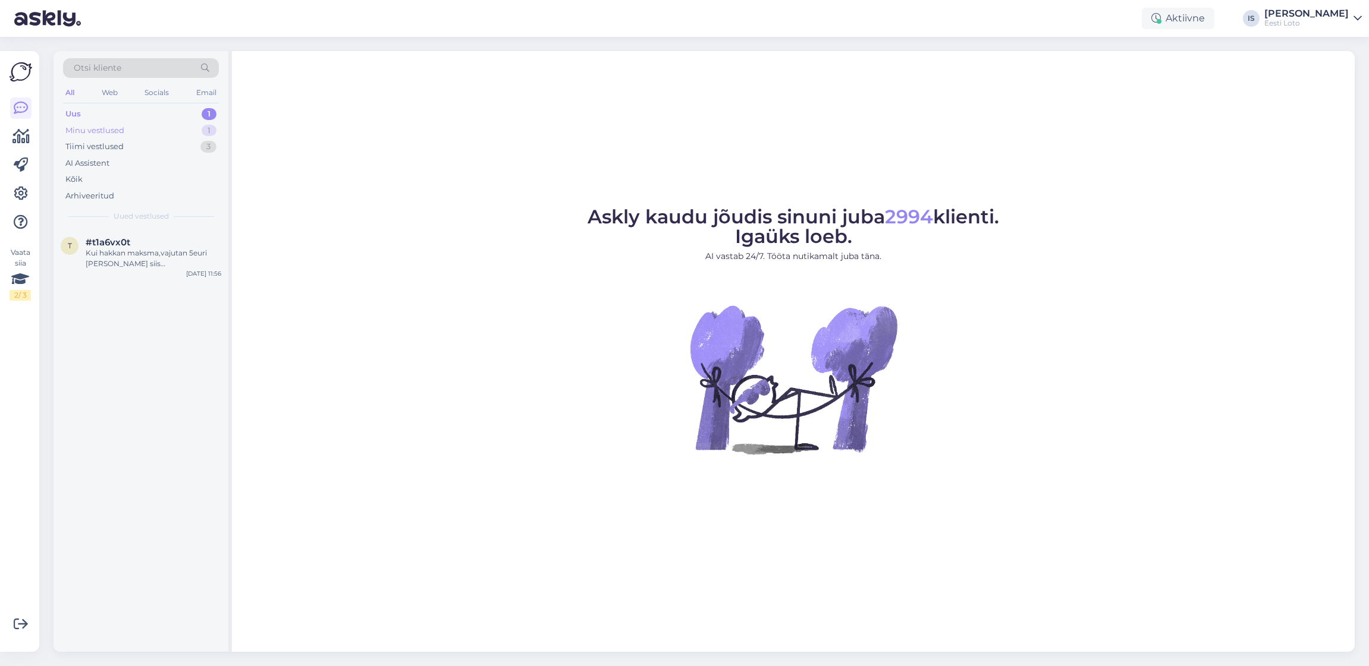
click at [102, 130] on div "Minu vestlused" at bounding box center [94, 131] width 59 height 12
click at [114, 129] on div "Minu vestlused" at bounding box center [96, 131] width 62 height 12
click at [157, 252] on div "Täpsemaks uurimiseks edastage palun enda isikukood." at bounding box center [154, 258] width 136 height 21
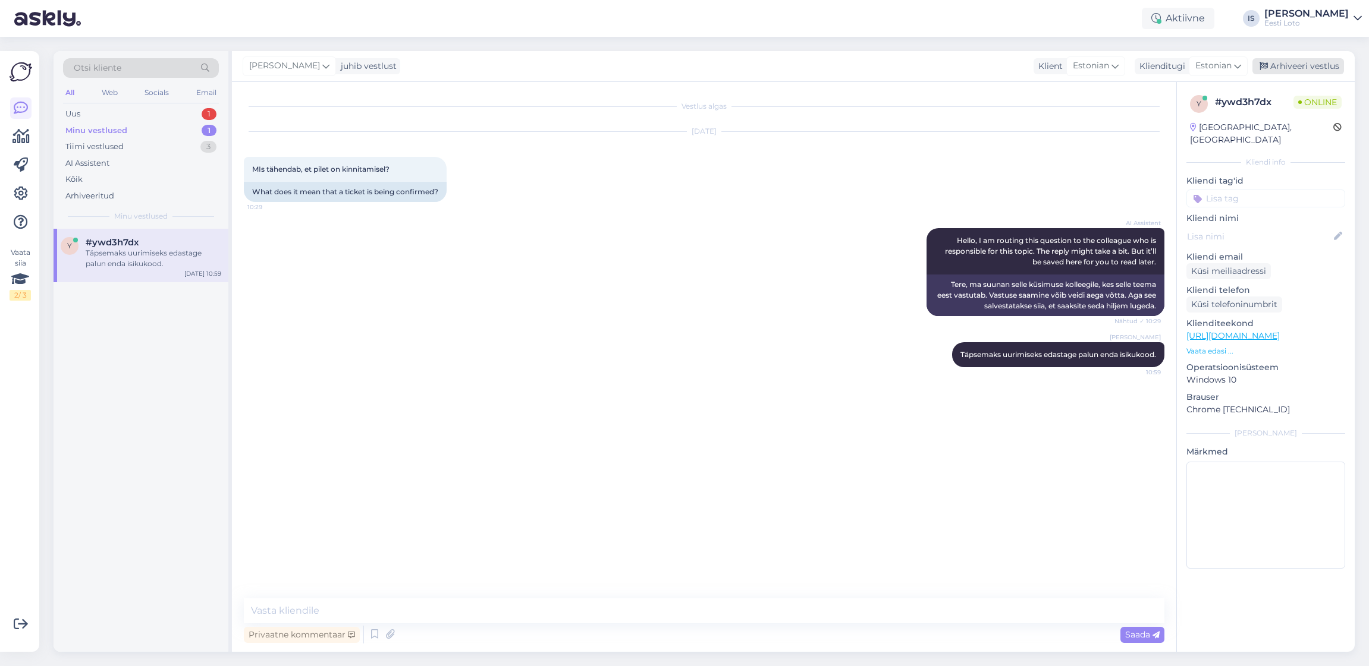
click at [1311, 65] on div "Arhiveeri vestlus" at bounding box center [1298, 66] width 92 height 16
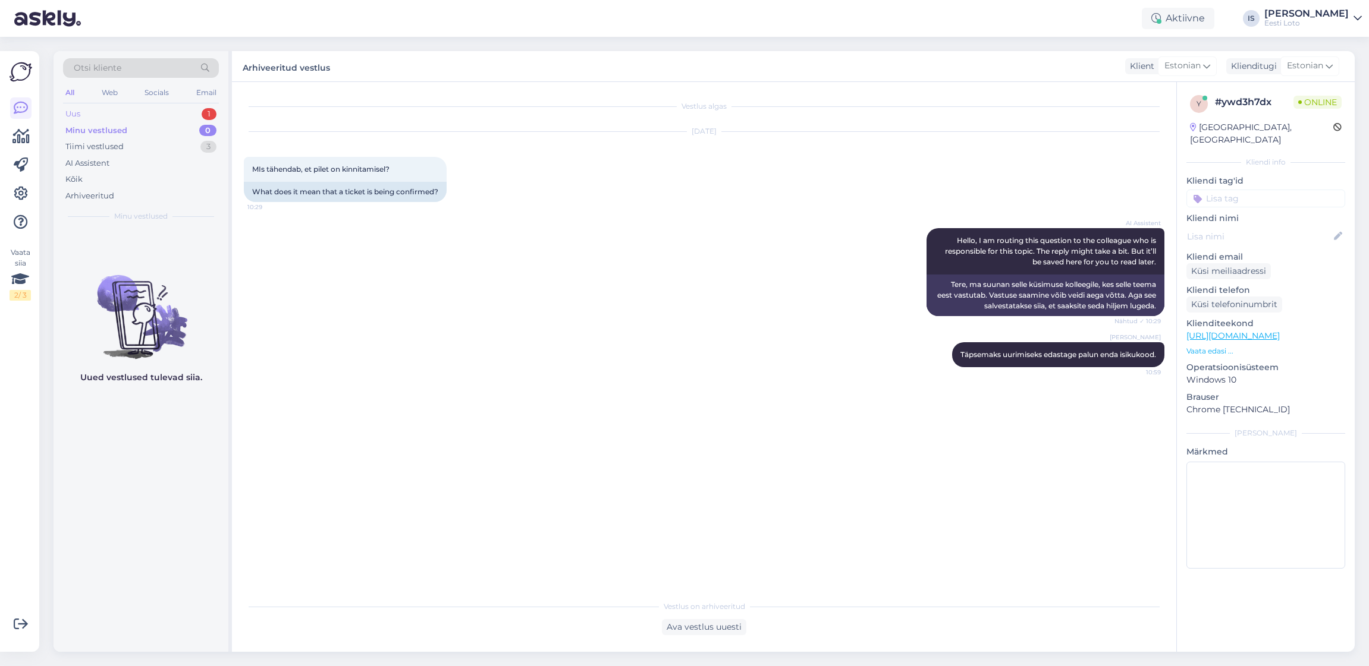
click at [99, 118] on div "Uus 1" at bounding box center [141, 114] width 156 height 17
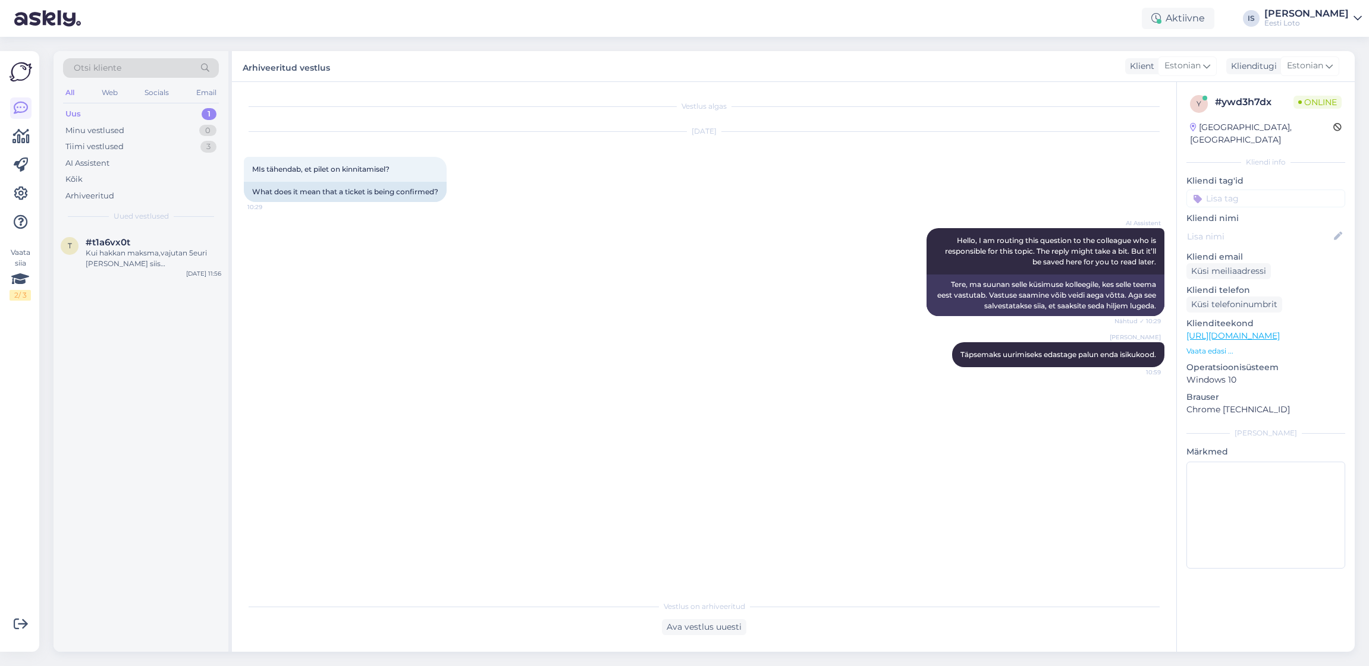
click at [70, 114] on div "Uus" at bounding box center [72, 114] width 15 height 12
click at [146, 258] on div "Kui hakkan maksma,vajutan 5euri [PERSON_NAME] siis [PERSON_NAME] panga Swedpank…" at bounding box center [154, 258] width 136 height 21
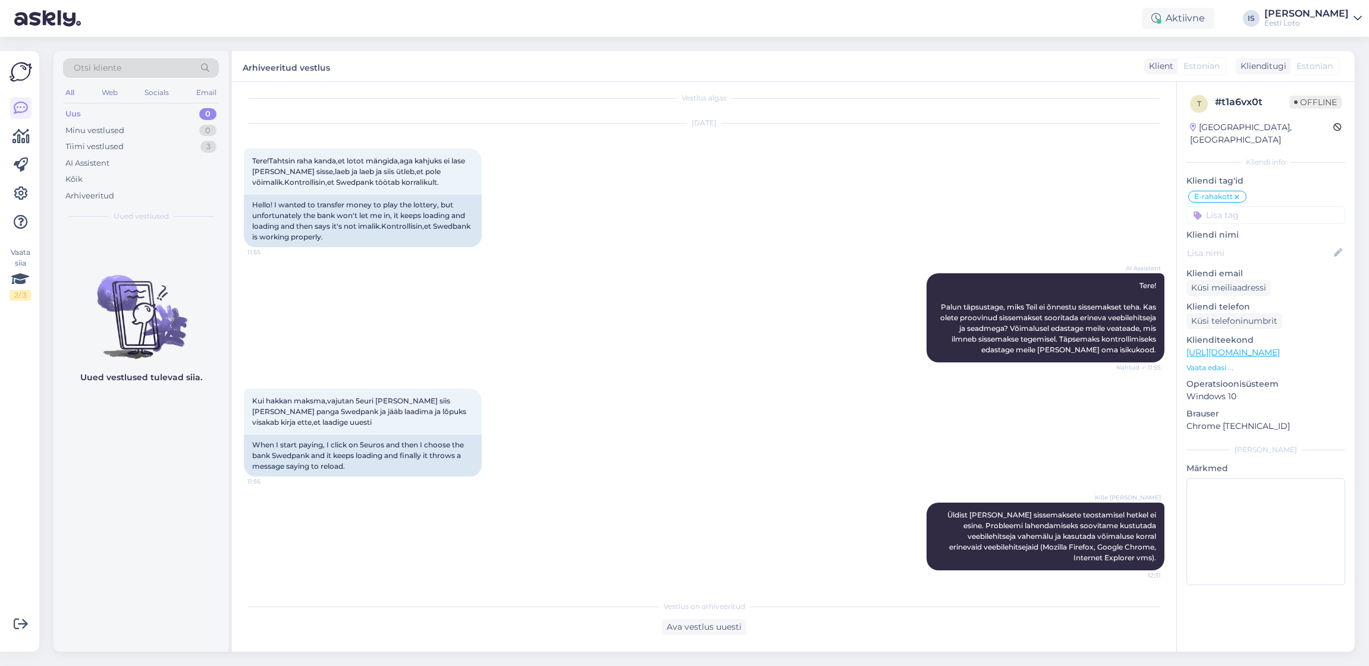
scroll to position [8, 0]
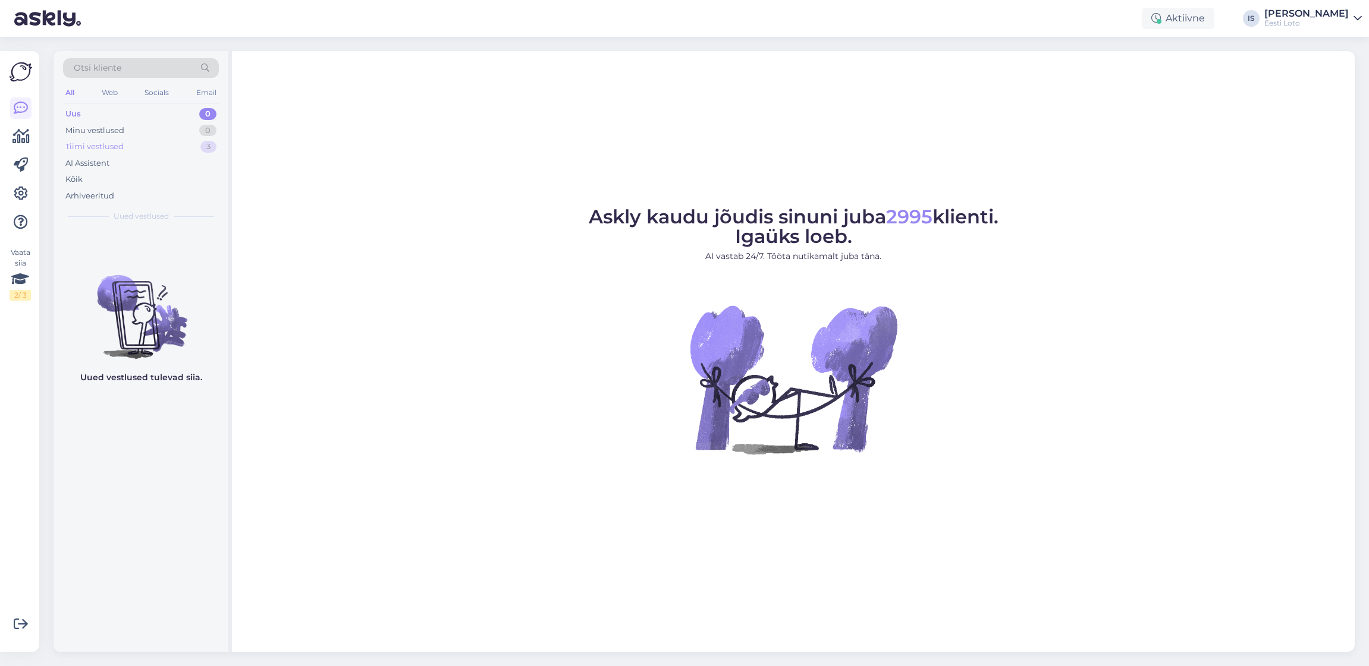
click at [87, 147] on div "Tiimi vestlused" at bounding box center [94, 147] width 58 height 12
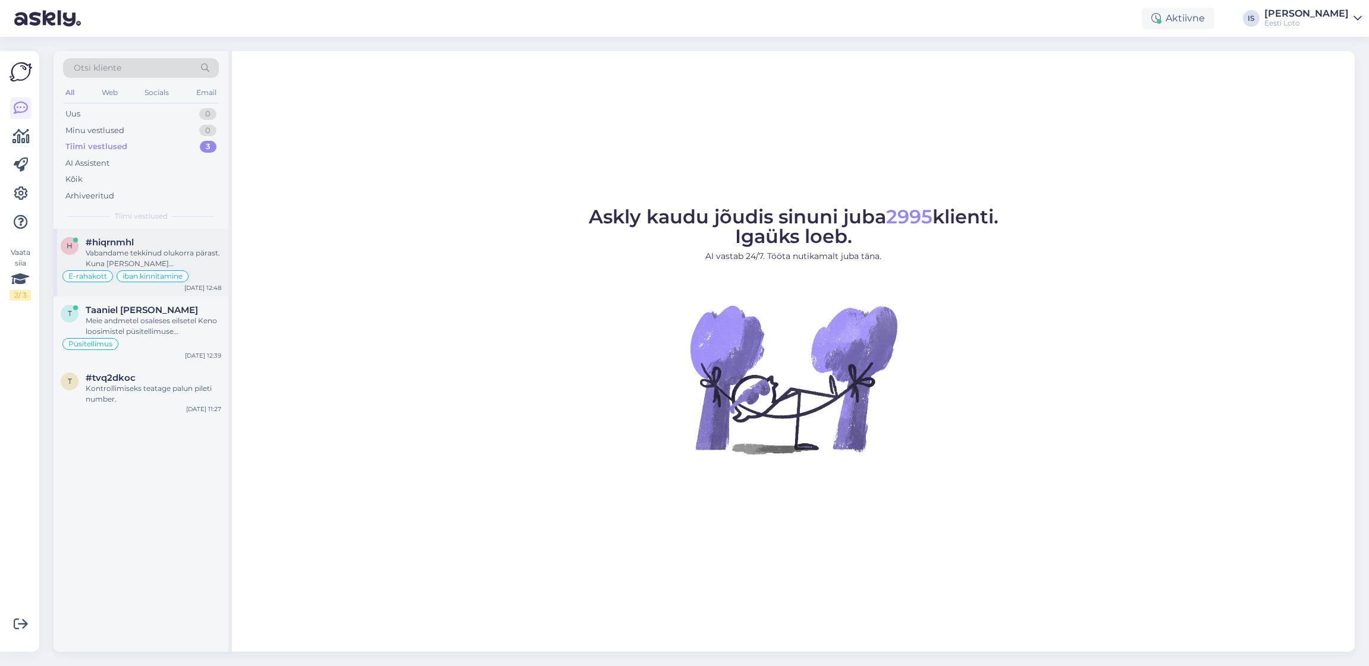
click at [175, 252] on div "Vabandame tekkinud olukorra pärast. Kuna [PERSON_NAME] arvelduskonto kinnitamin…" at bounding box center [154, 258] width 136 height 21
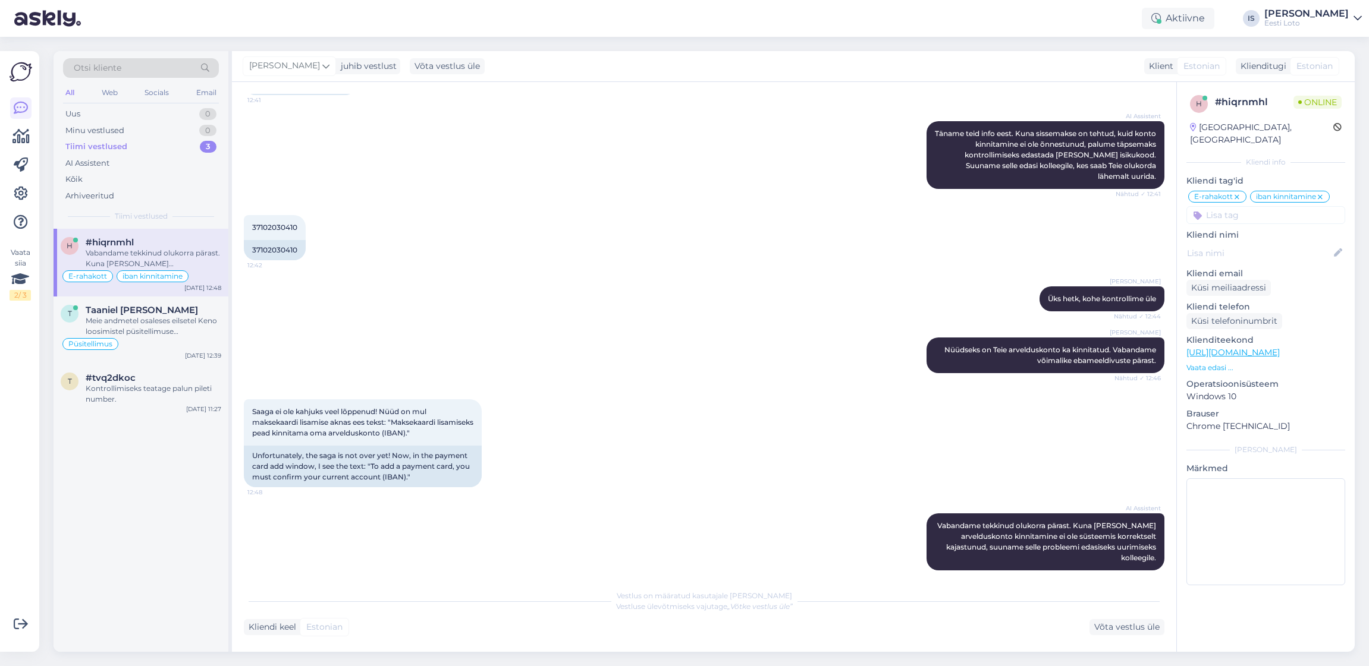
scroll to position [1151, 0]
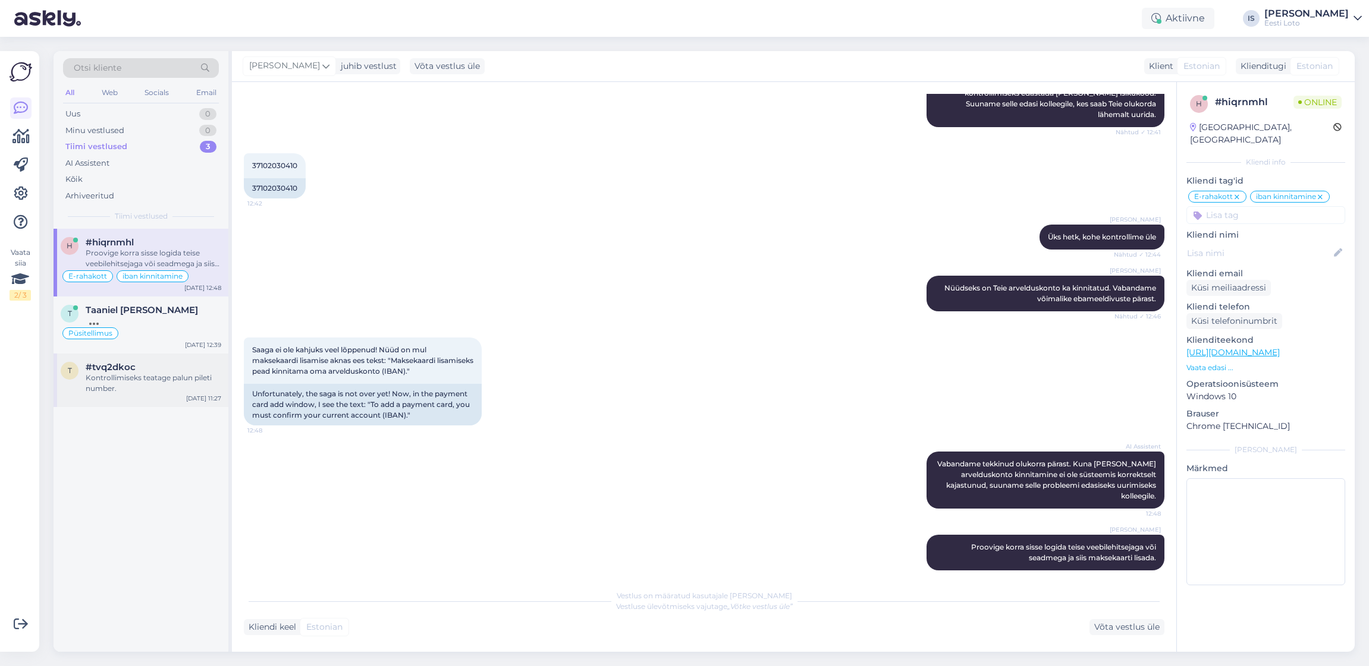
click at [131, 381] on div "Kontrollimiseks teatage palun pileti number." at bounding box center [154, 383] width 136 height 21
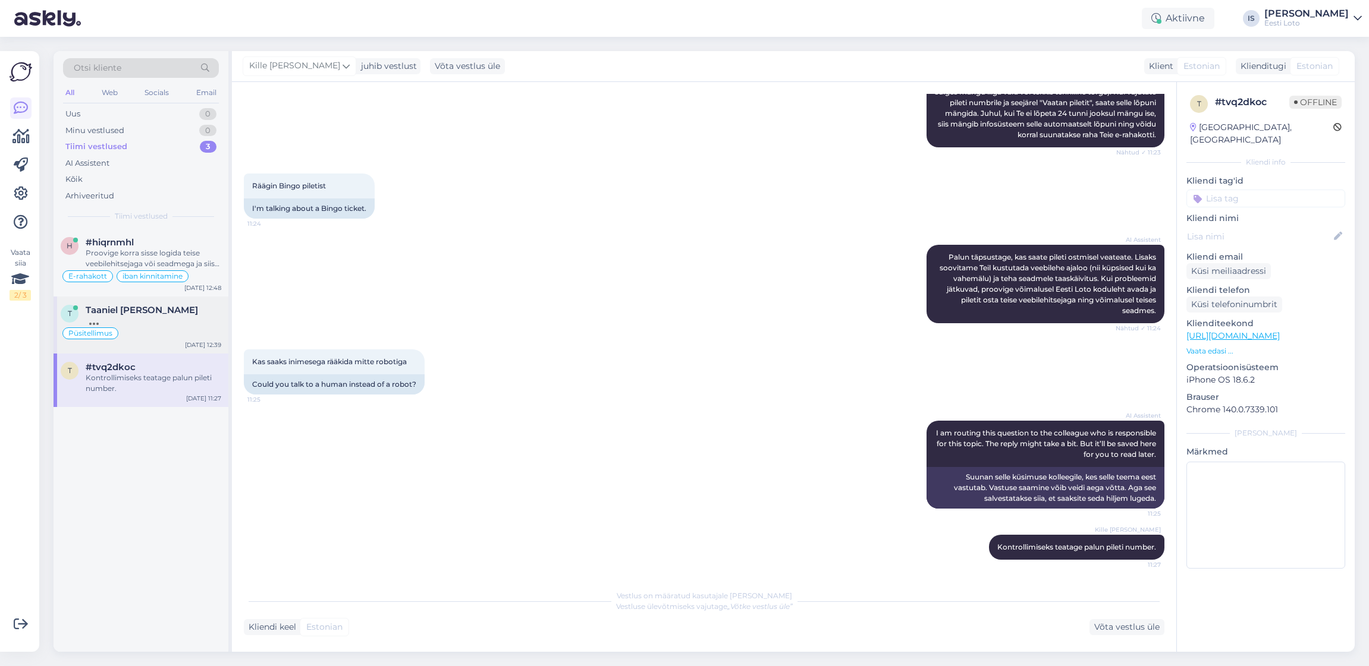
click at [121, 323] on div at bounding box center [154, 321] width 136 height 11
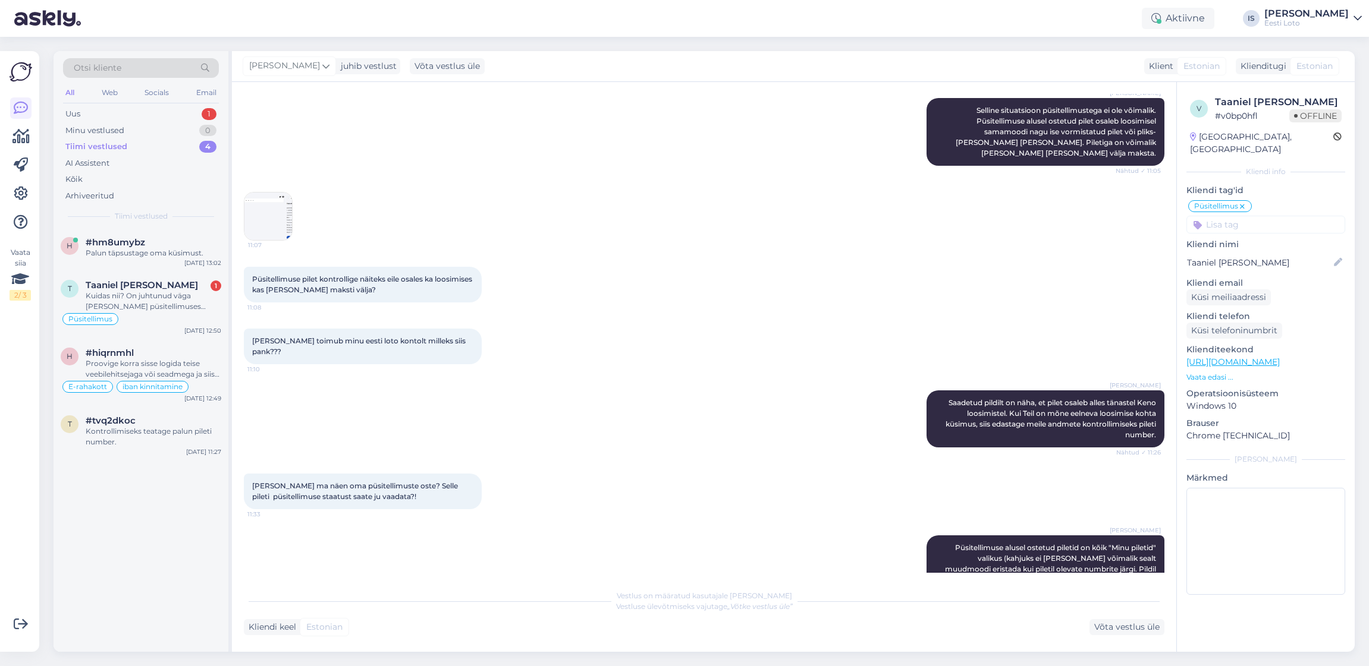
scroll to position [1402, 0]
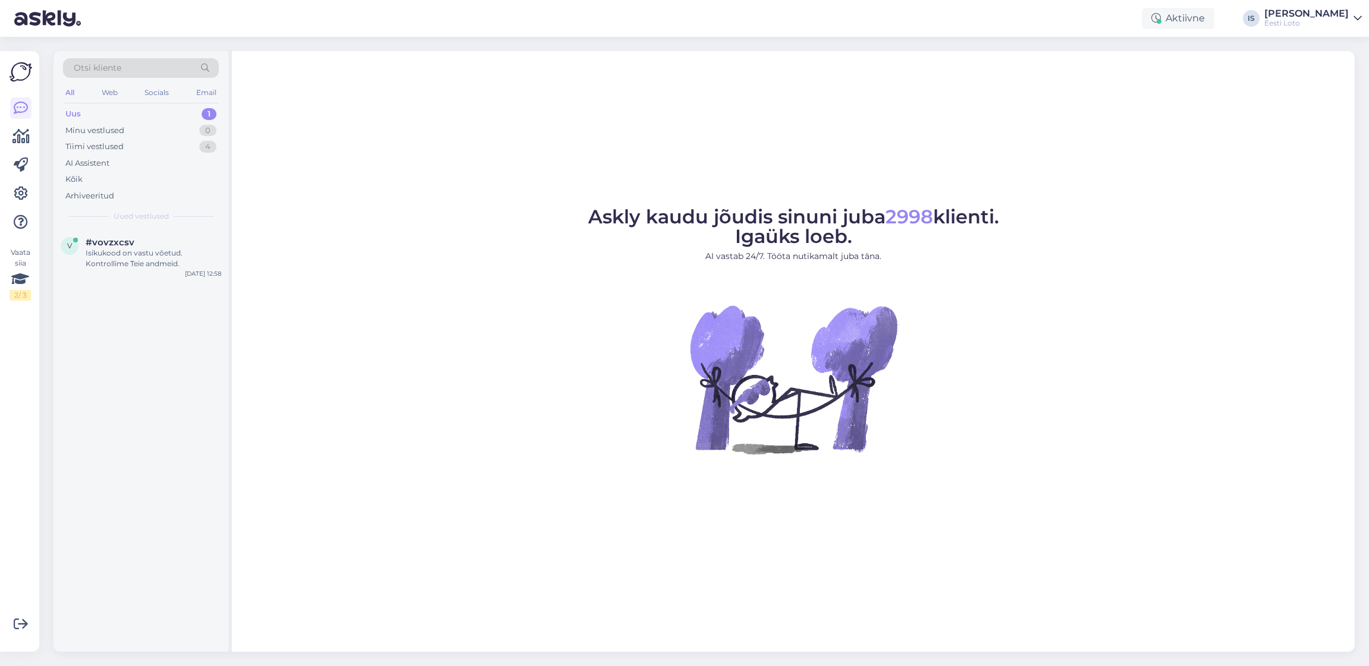
click at [75, 114] on div "Uus" at bounding box center [72, 114] width 15 height 12
click at [153, 257] on div "Isikukood on vastu võetud. Kontrollime Teie andmeid." at bounding box center [154, 258] width 136 height 21
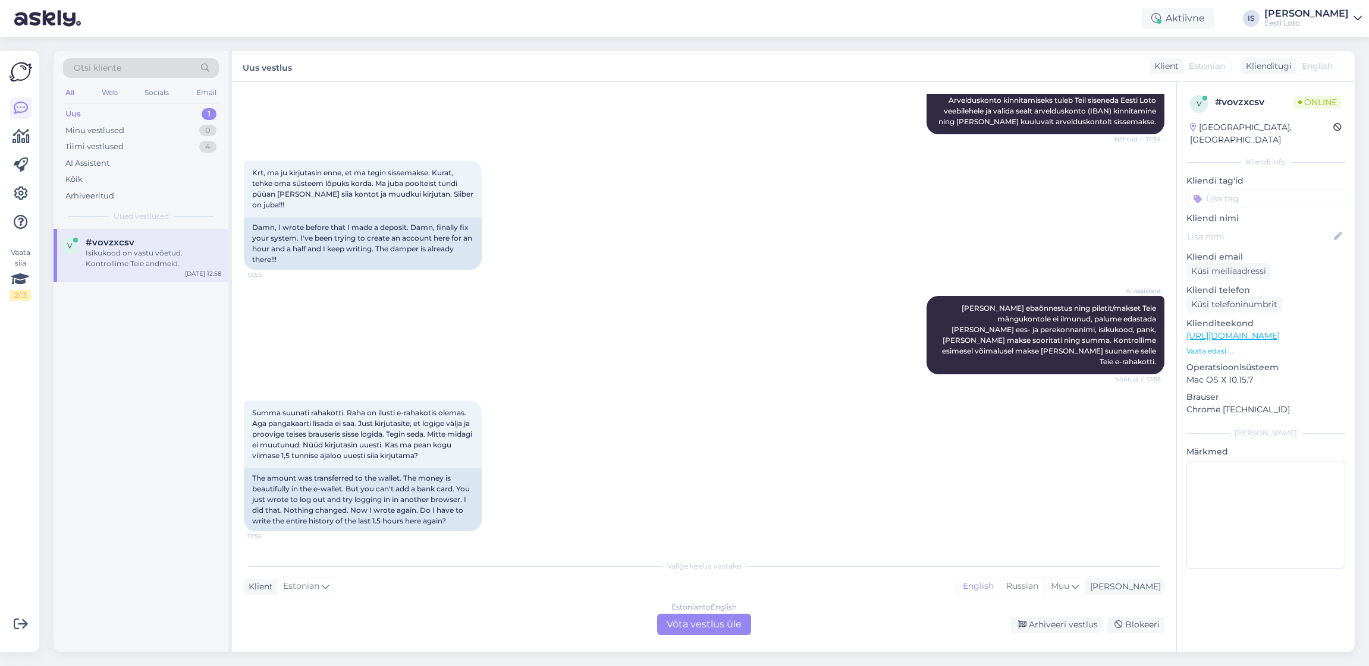
scroll to position [203, 0]
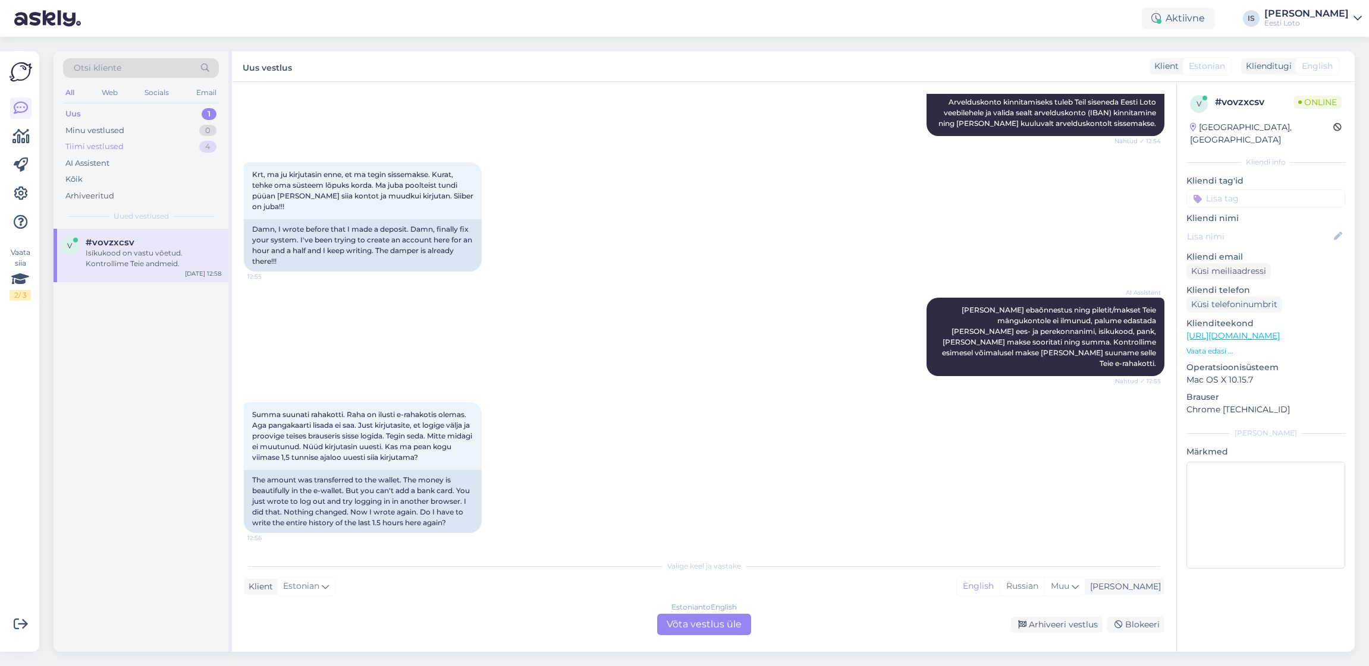
click at [104, 147] on div "Tiimi vestlused" at bounding box center [94, 147] width 58 height 12
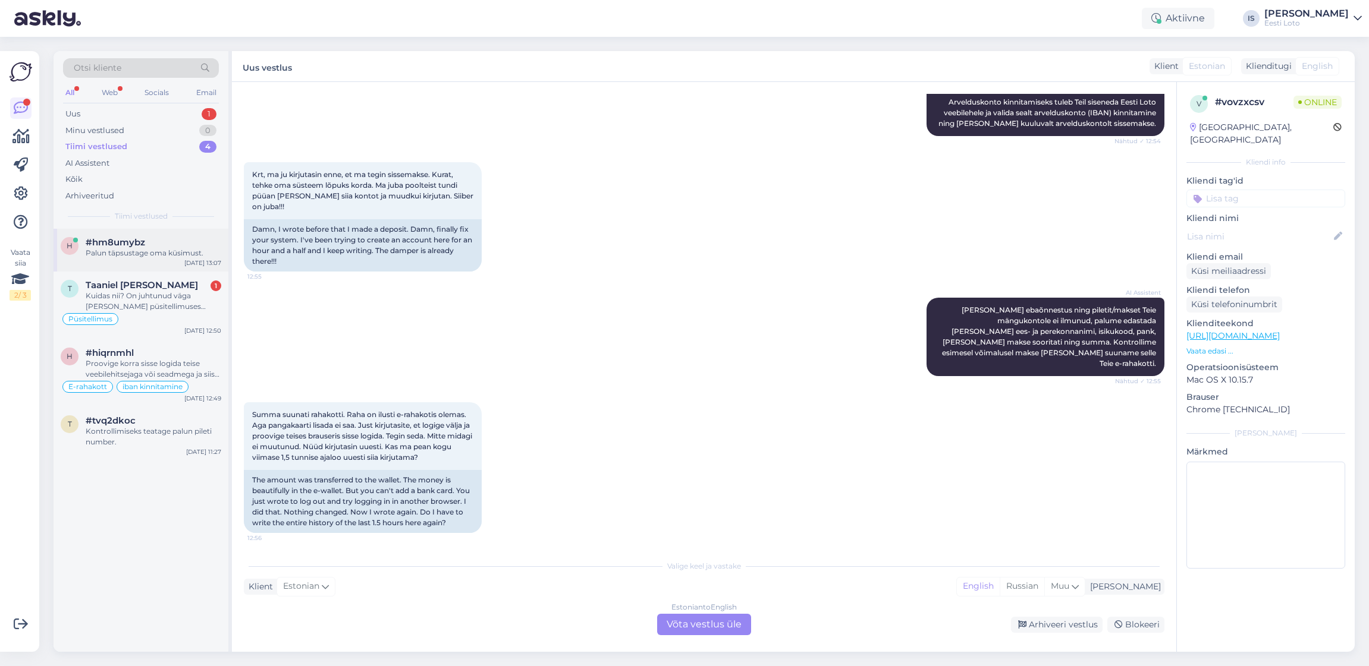
click at [136, 255] on div "Palun täpsustage oma küsimust." at bounding box center [154, 253] width 136 height 11
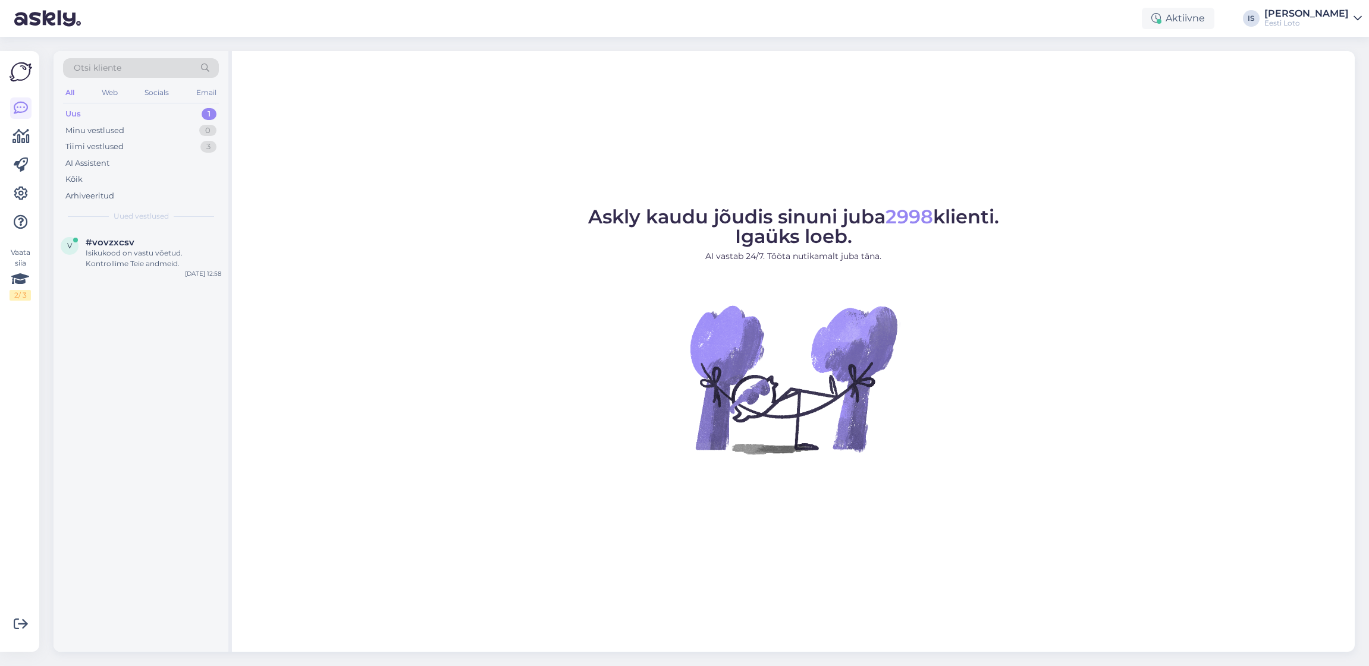
click at [74, 114] on div "Uus" at bounding box center [72, 114] width 15 height 12
click at [78, 114] on div "Uus" at bounding box center [72, 114] width 15 height 12
click at [172, 254] on div "Isikukood on vastu võetud. Kontrollime Teie andmeid." at bounding box center [154, 258] width 136 height 21
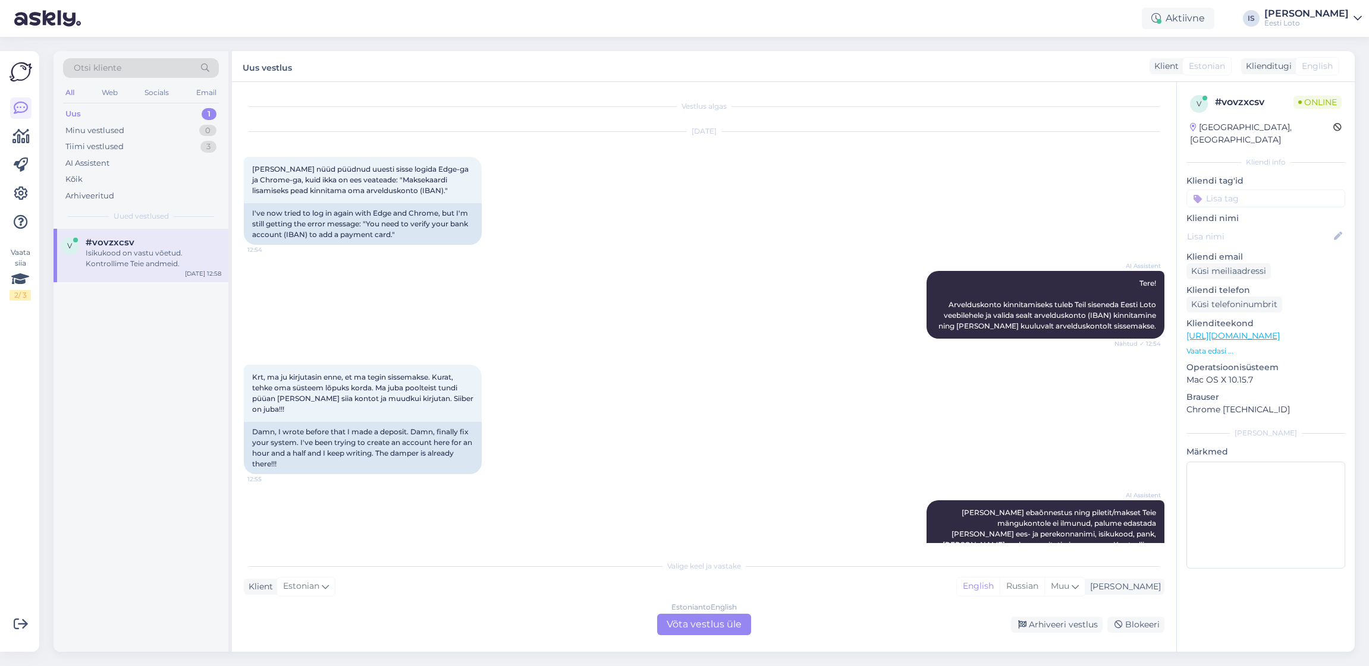
scroll to position [785, 0]
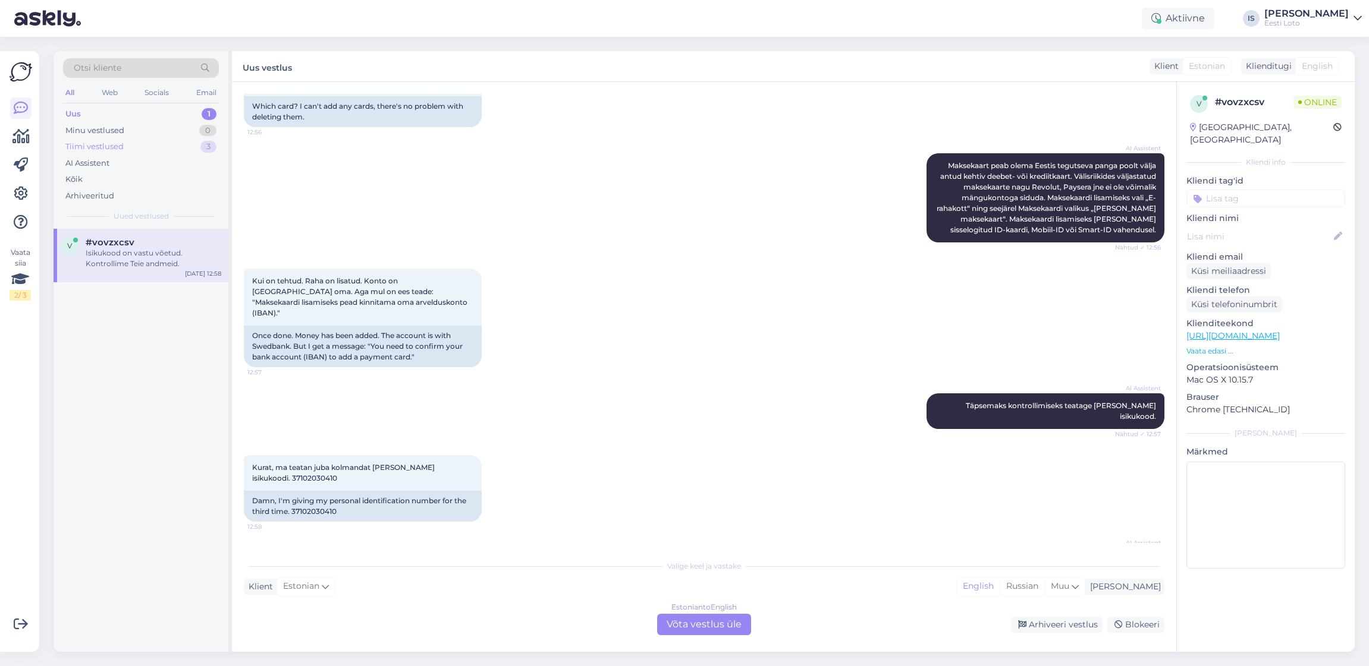
click at [87, 147] on div "Tiimi vestlused" at bounding box center [94, 147] width 58 height 12
